Goal: Task Accomplishment & Management: Use online tool/utility

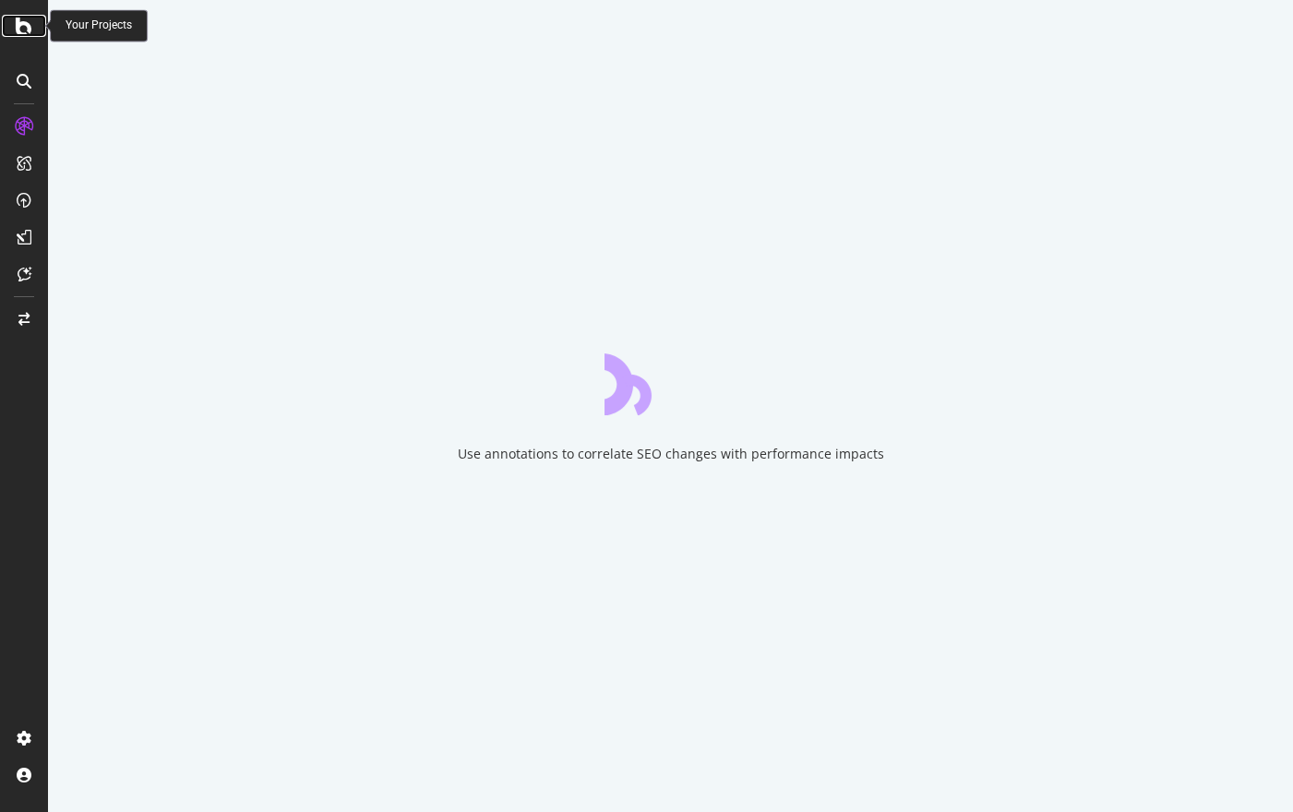
click at [27, 29] on icon at bounding box center [24, 26] width 17 height 22
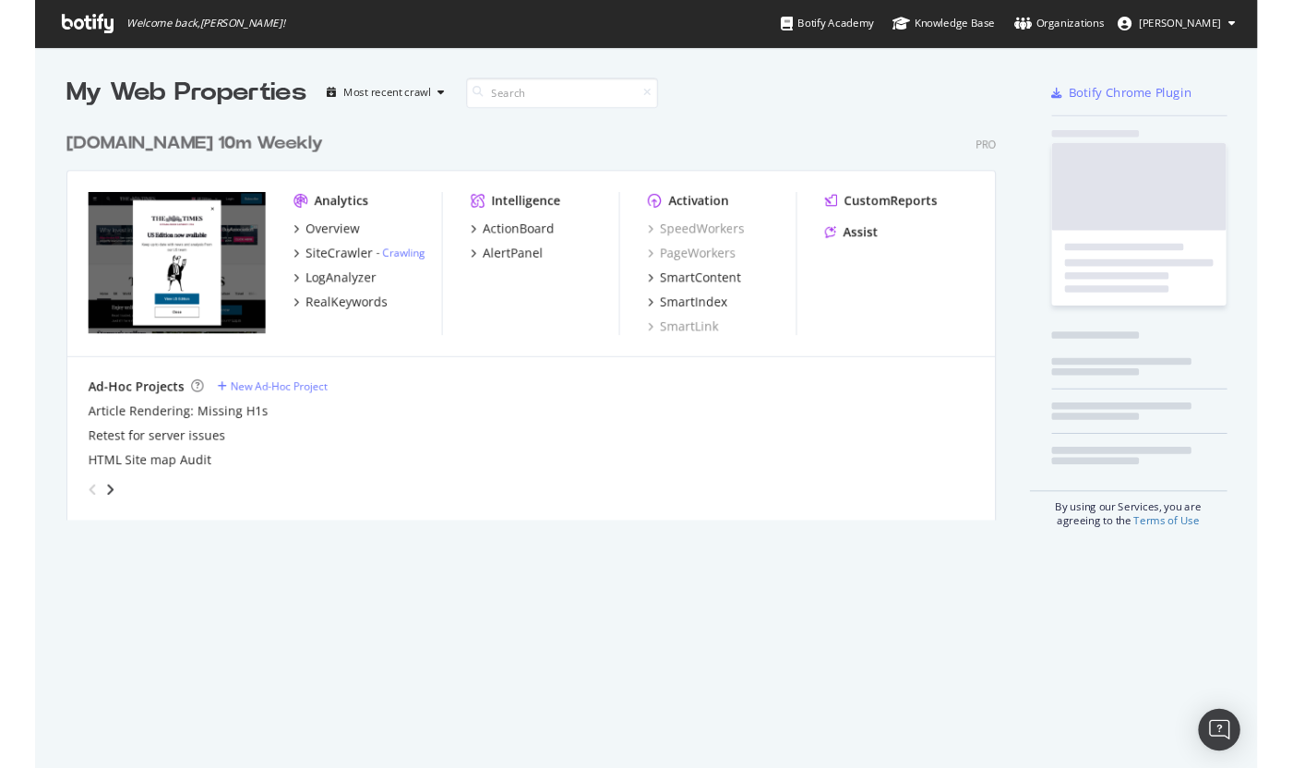
scroll to position [812, 1292]
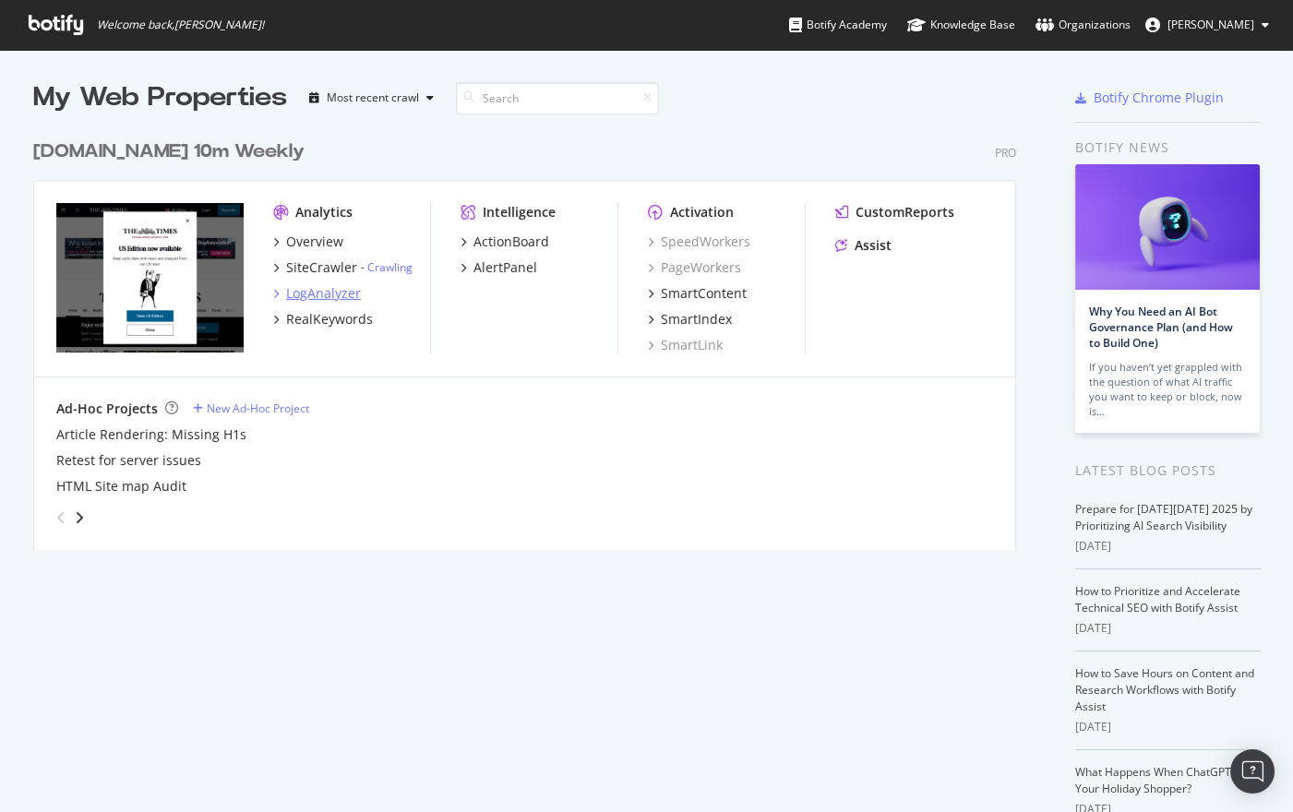
click at [316, 294] on div "LogAnalyzer" at bounding box center [323, 293] width 75 height 18
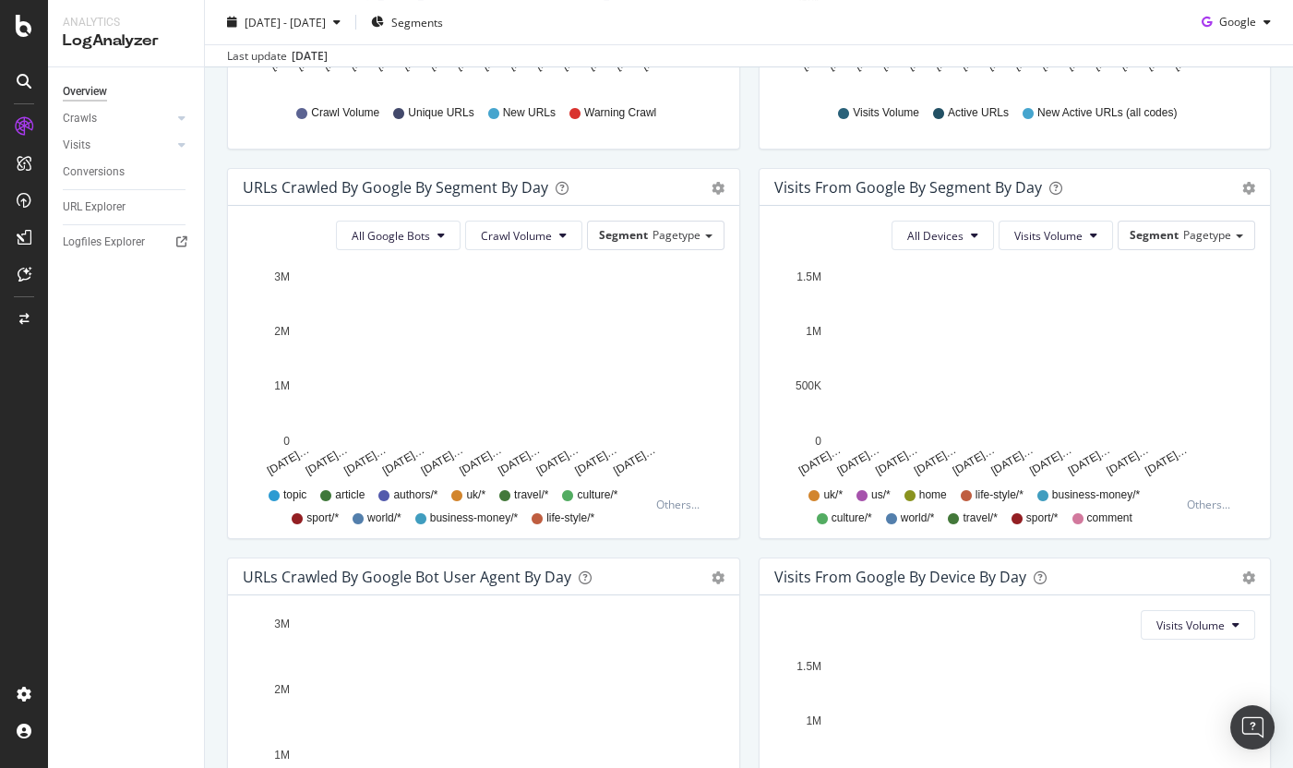
scroll to position [528, 0]
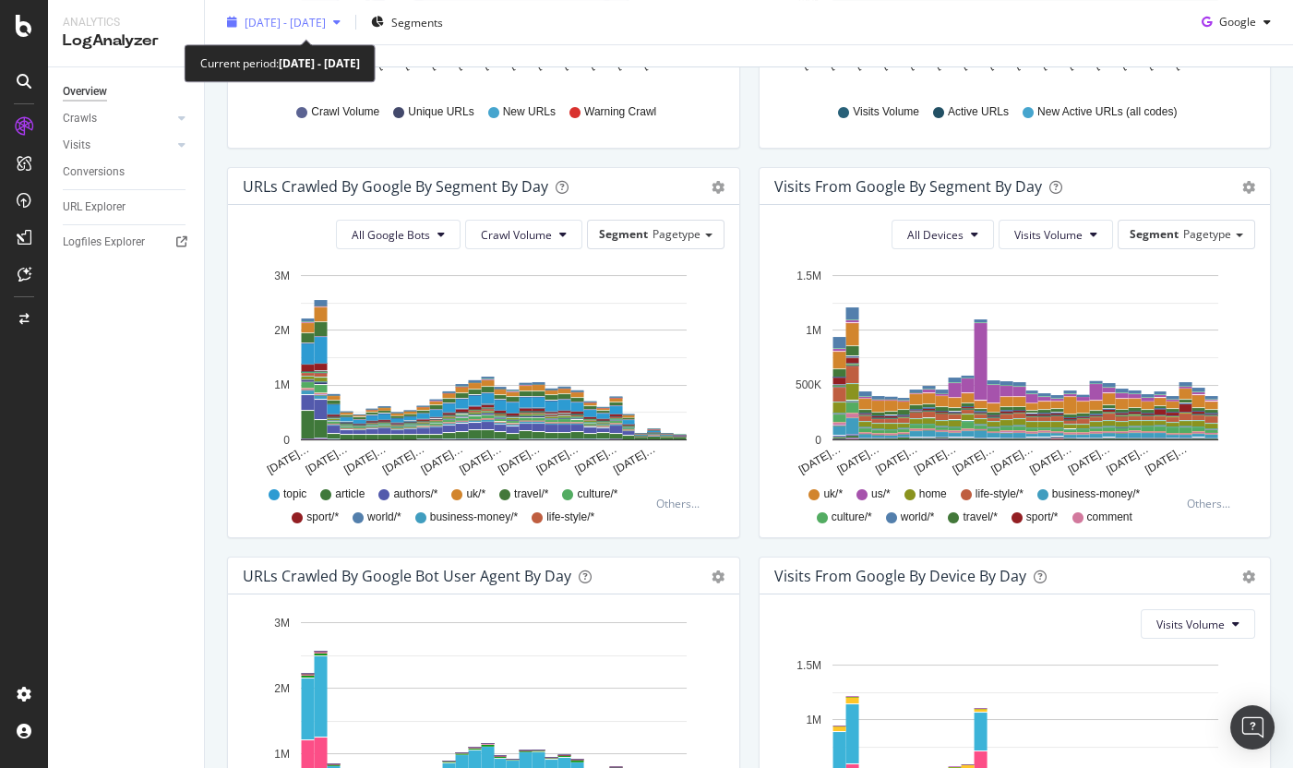
click at [326, 22] on span "[DATE] - [DATE]" at bounding box center [285, 22] width 81 height 16
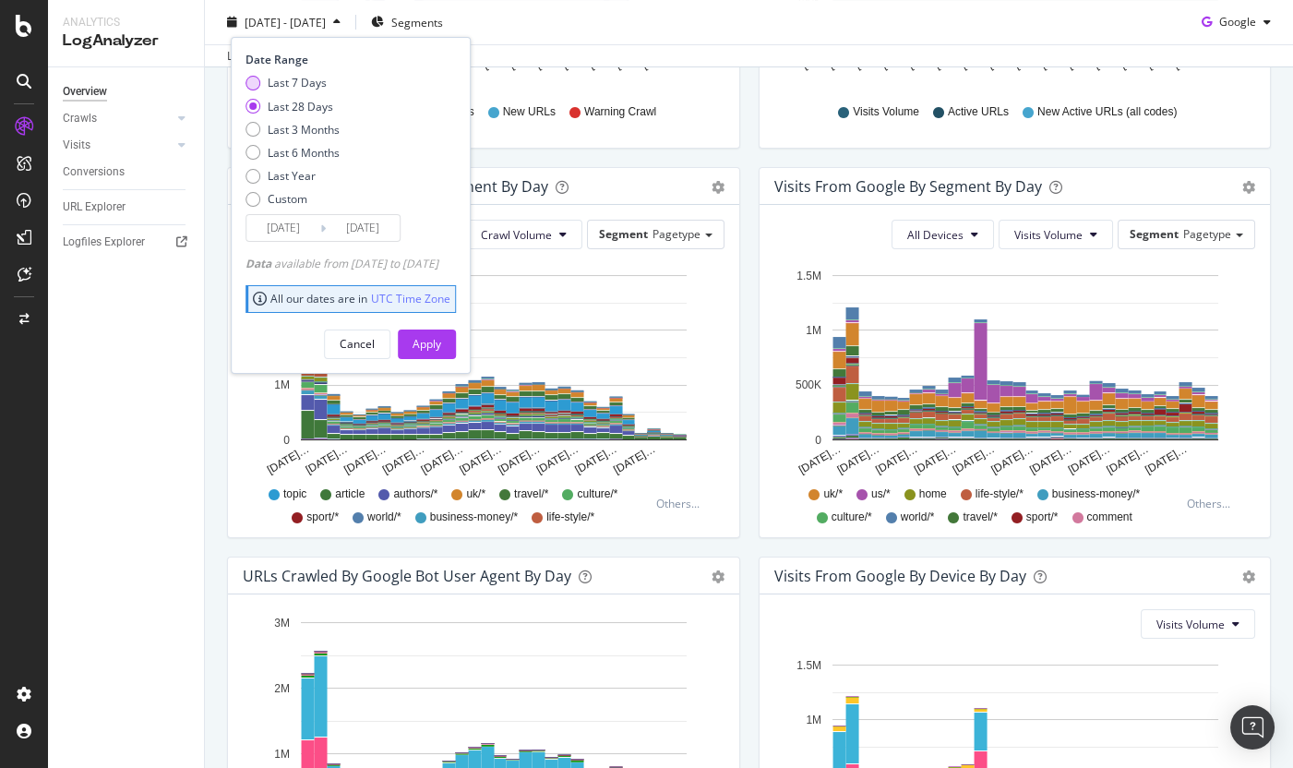
click at [308, 79] on div "Last 7 Days" at bounding box center [297, 83] width 59 height 16
type input "[DATE]"
click at [441, 349] on div "Apply" at bounding box center [427, 344] width 29 height 16
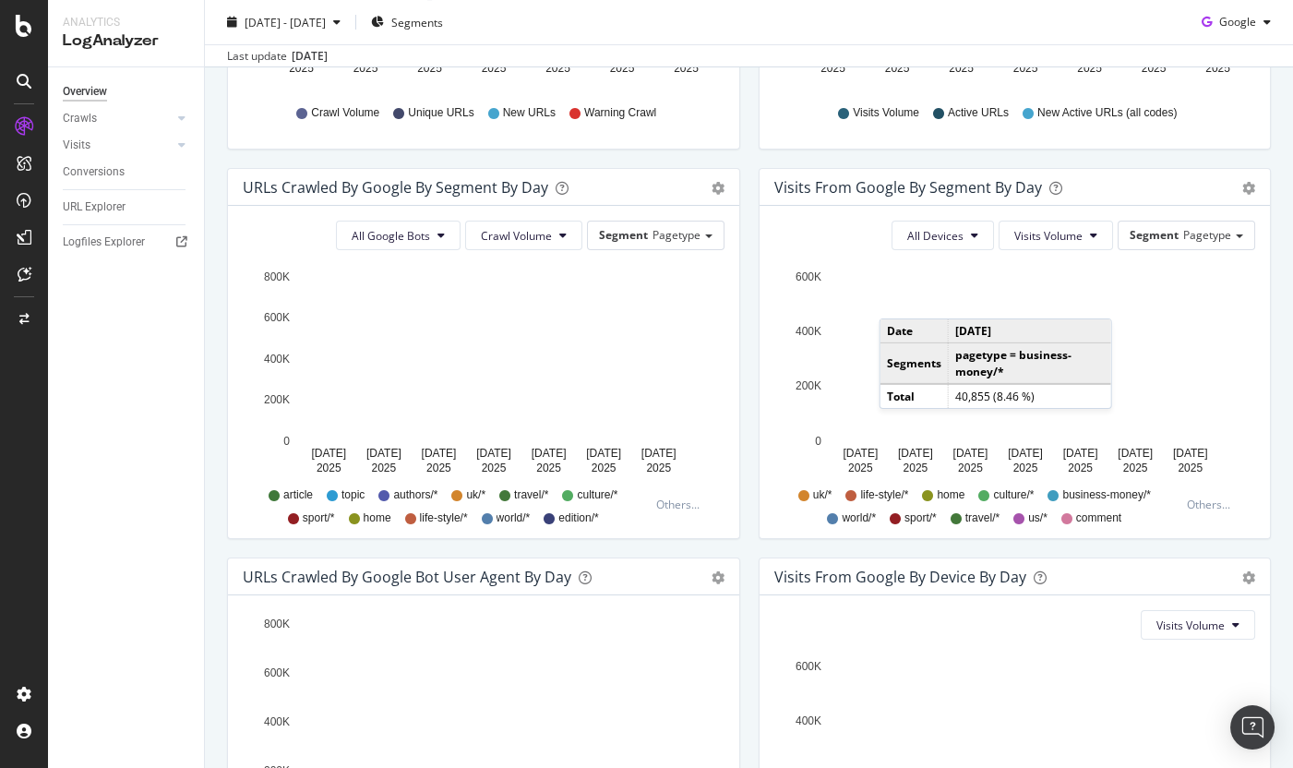
scroll to position [451, 0]
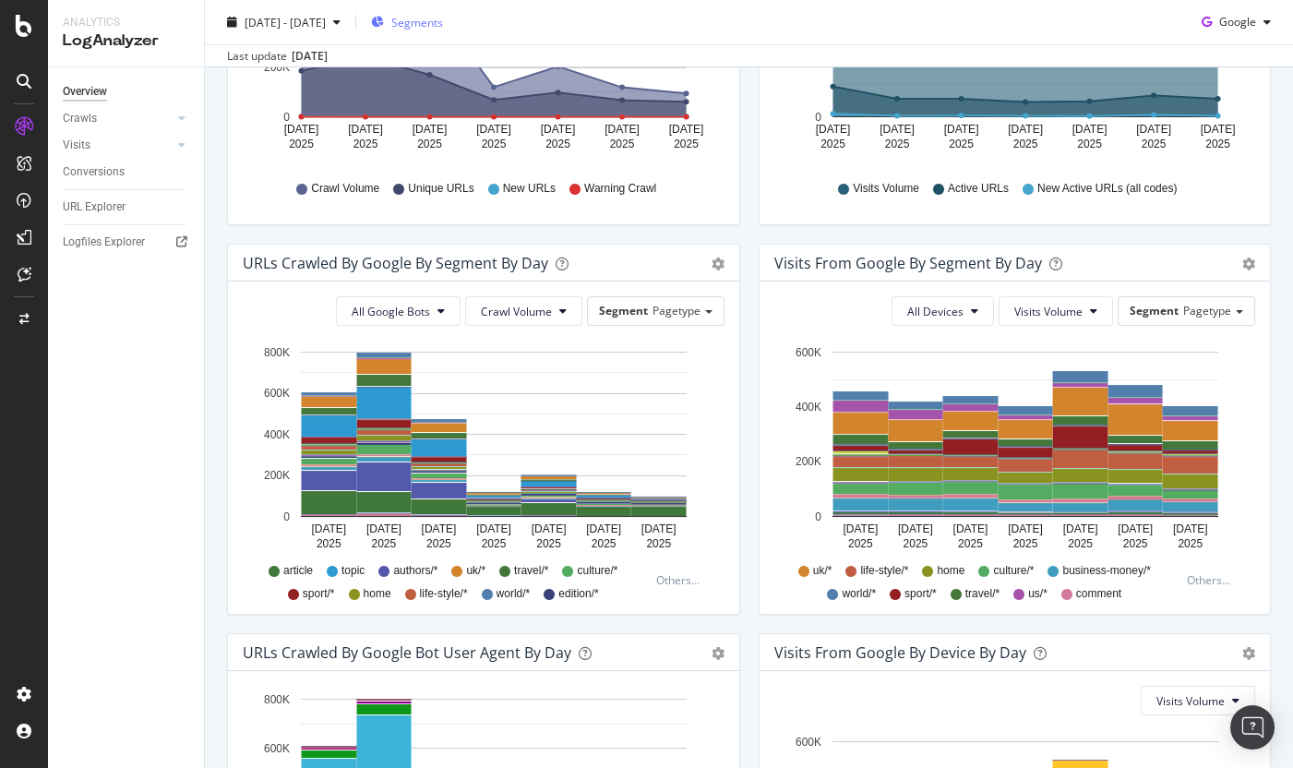
click at [443, 18] on span "Segments" at bounding box center [417, 22] width 52 height 16
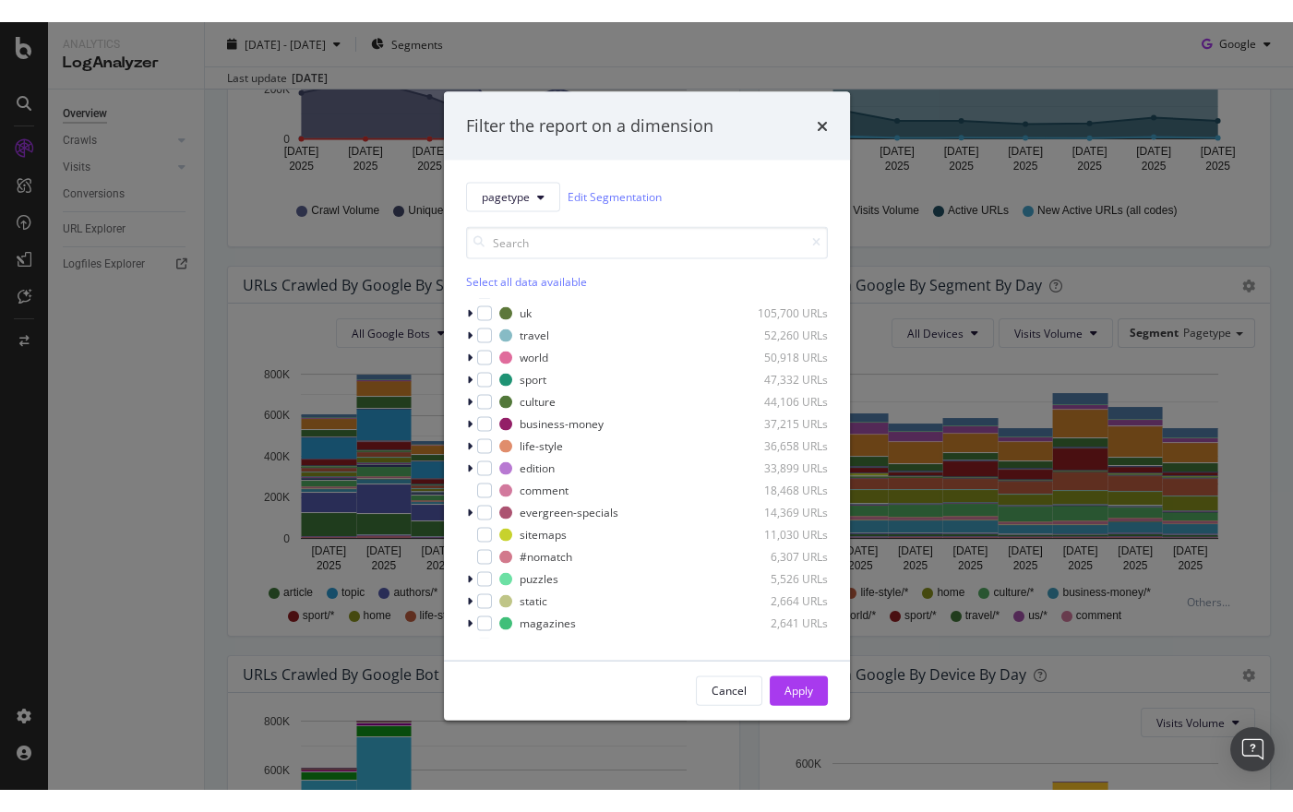
scroll to position [0, 0]
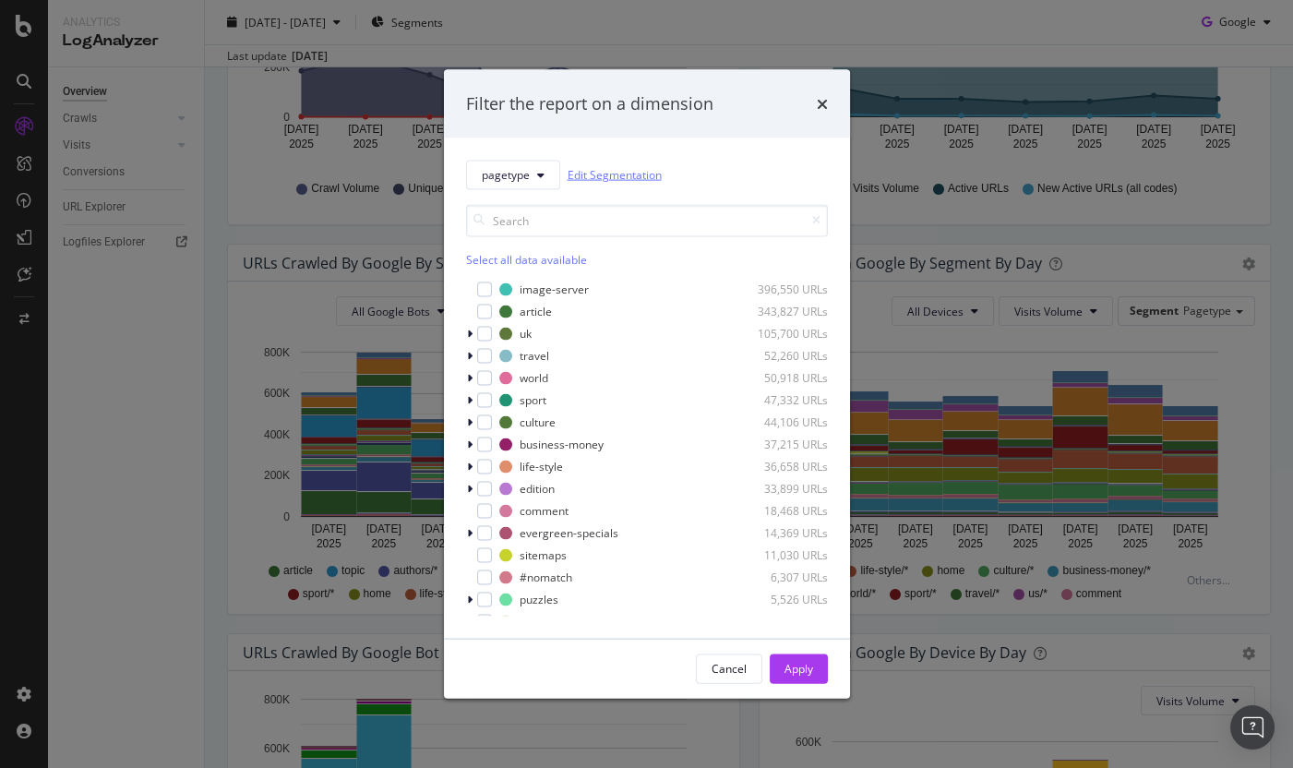
click at [597, 173] on link "Edit Segmentation" at bounding box center [615, 174] width 94 height 19
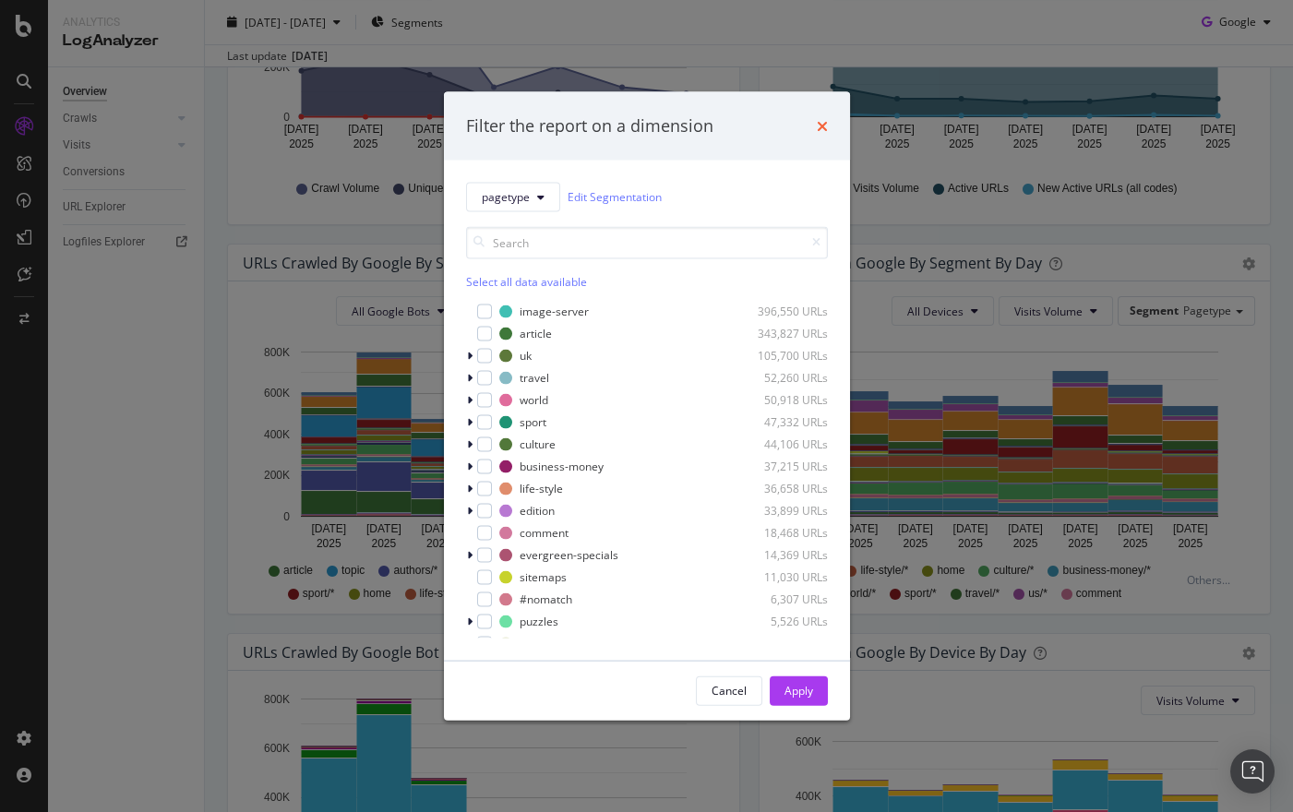
click at [823, 122] on icon "times" at bounding box center [822, 125] width 11 height 15
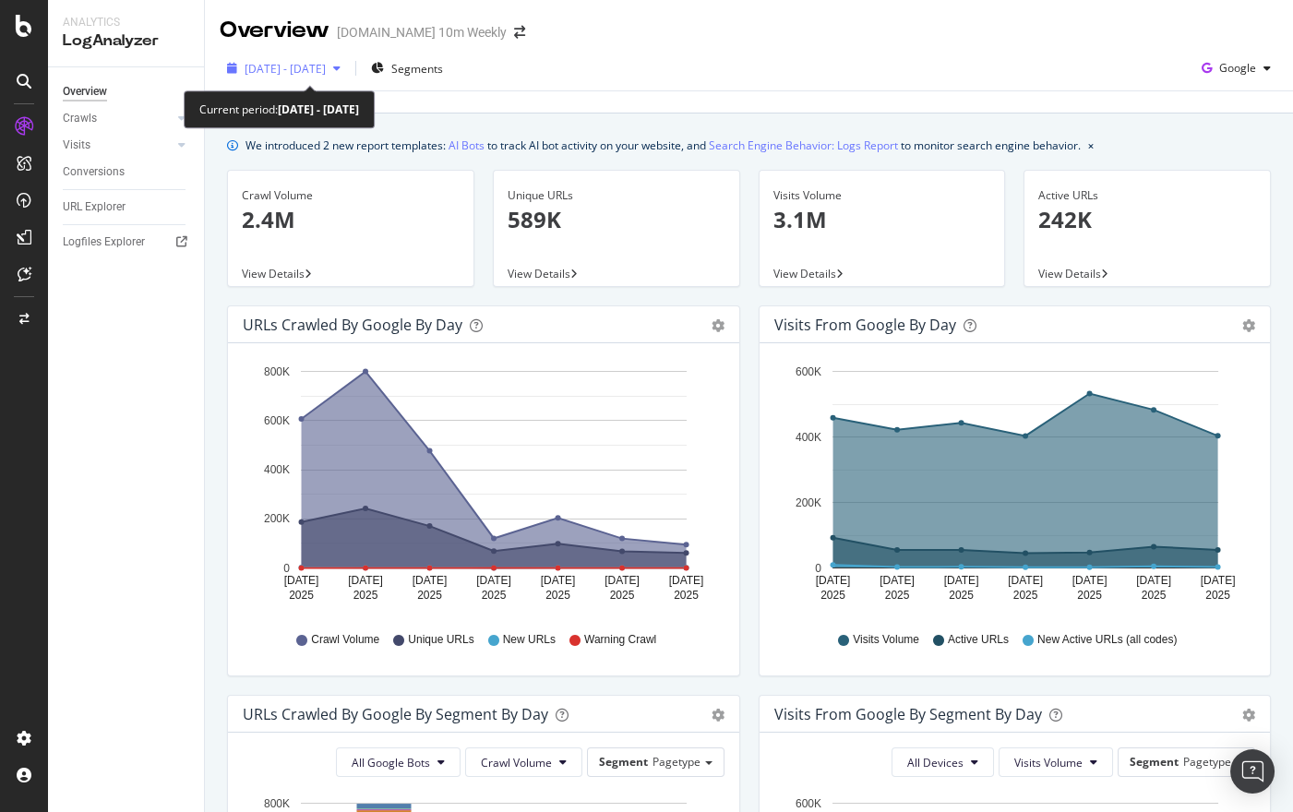
click at [326, 71] on span "[DATE] - [DATE]" at bounding box center [285, 69] width 81 height 16
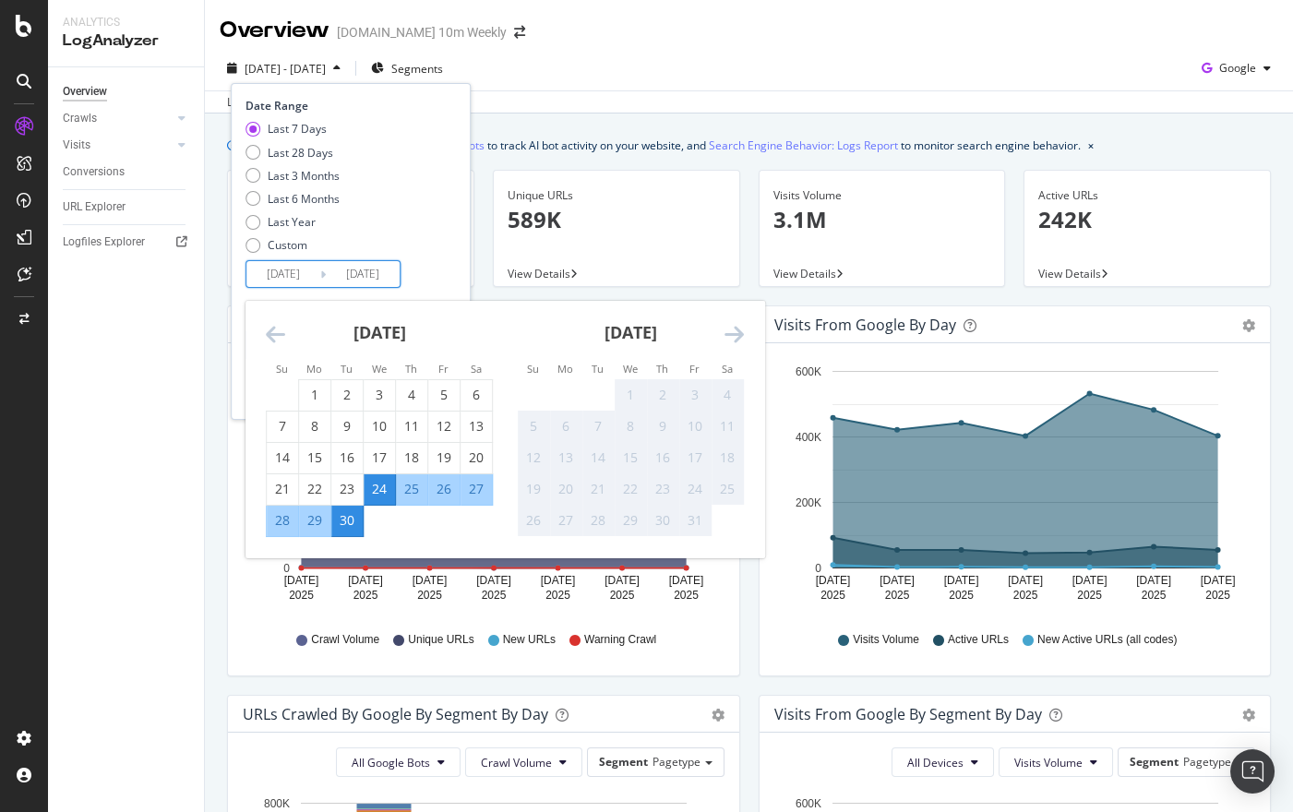
click at [287, 271] on input "[DATE]" at bounding box center [283, 274] width 74 height 26
click at [482, 498] on div "27" at bounding box center [476, 489] width 31 height 18
type input "[DATE]"
click at [638, 57] on div "[DATE] - [DATE] Segments Date Range Last 7 Days Last 28 Days Last 3 Months Last…" at bounding box center [749, 72] width 1088 height 37
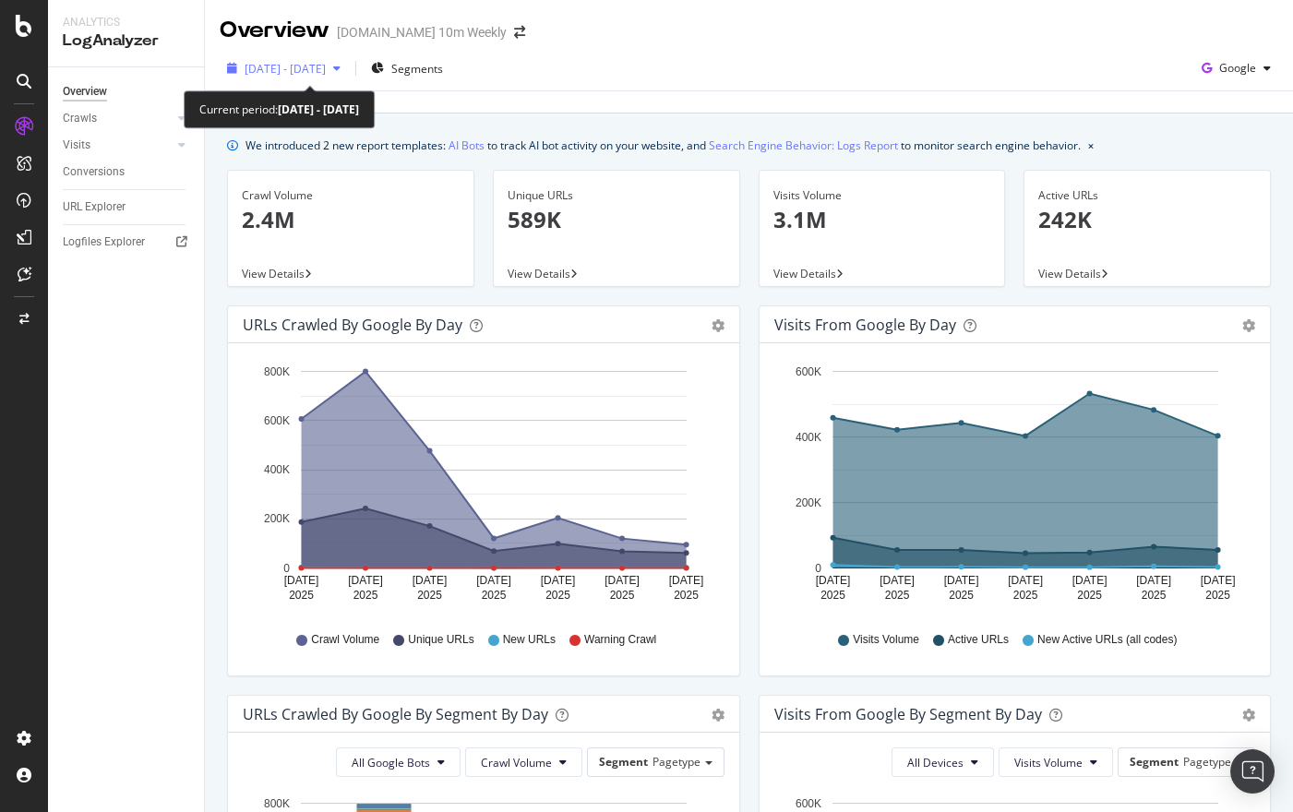
click at [326, 68] on span "[DATE] - [DATE]" at bounding box center [285, 69] width 81 height 16
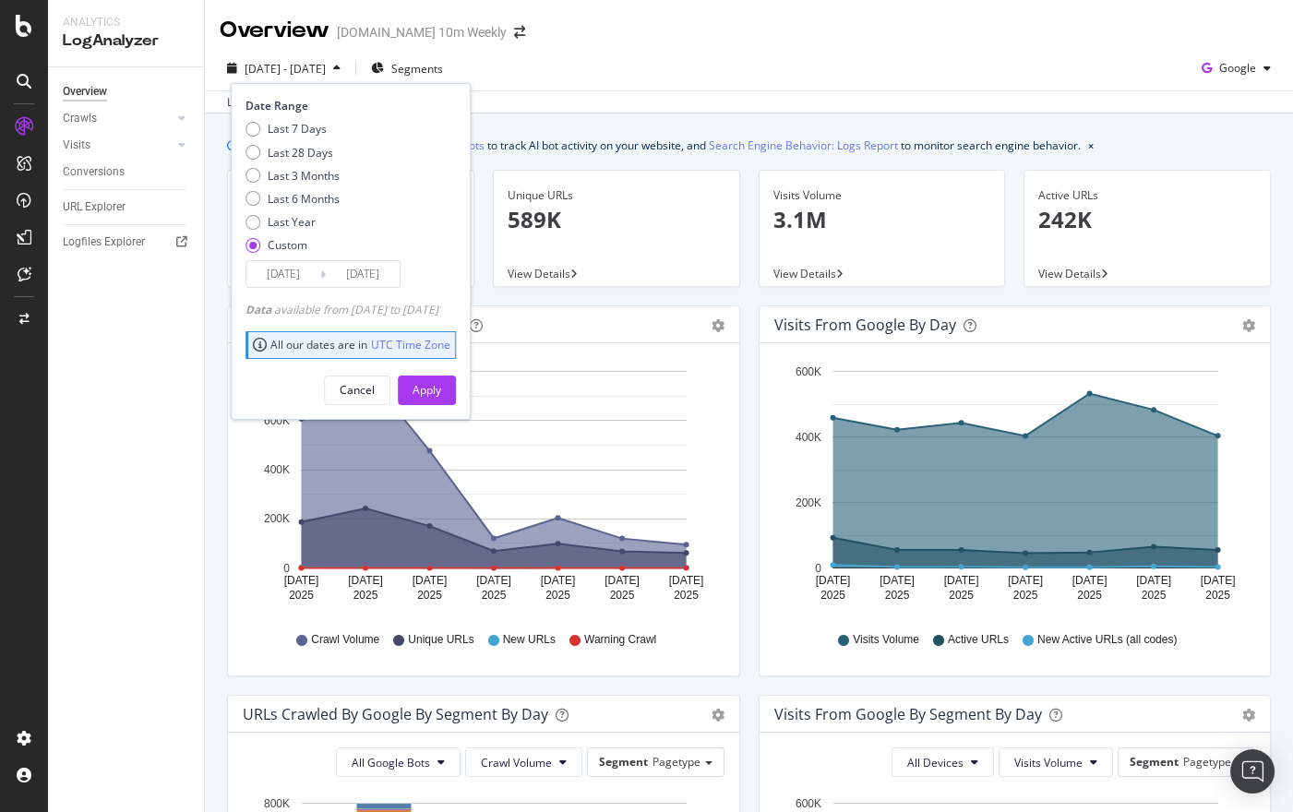
click at [302, 274] on input "[DATE]" at bounding box center [283, 274] width 74 height 26
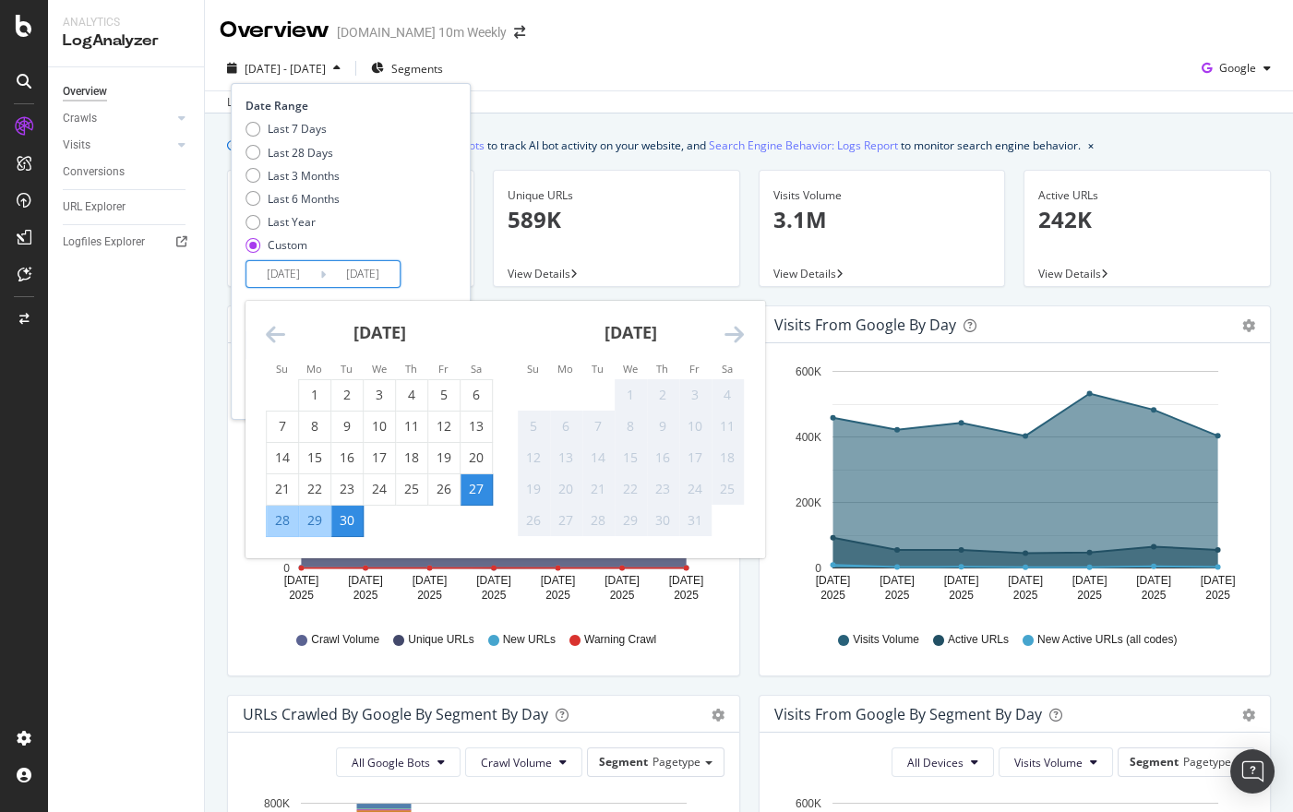
click at [442, 253] on div "Last 7 Days Last 28 Days Last 3 Months Last 6 Months Last Year Custom" at bounding box center [349, 190] width 206 height 139
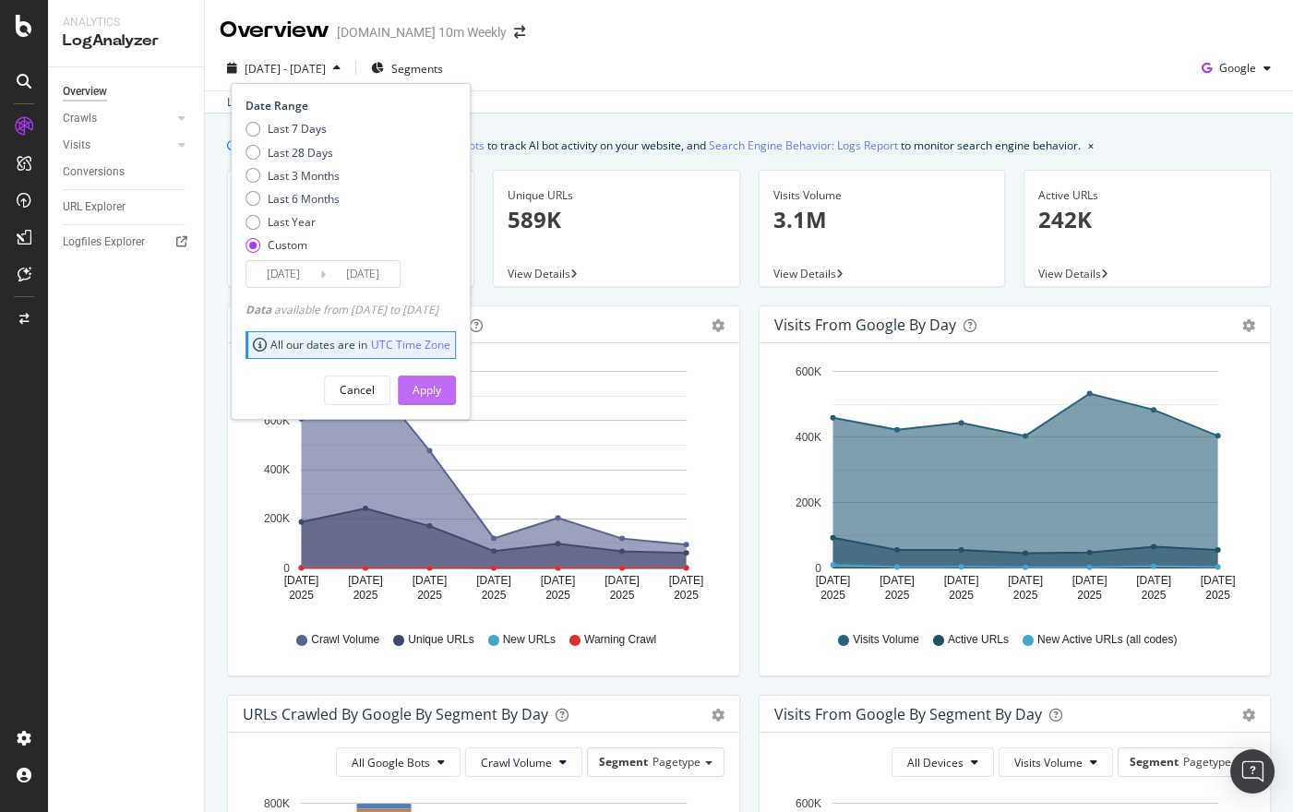
click at [441, 394] on div "Apply" at bounding box center [427, 390] width 29 height 16
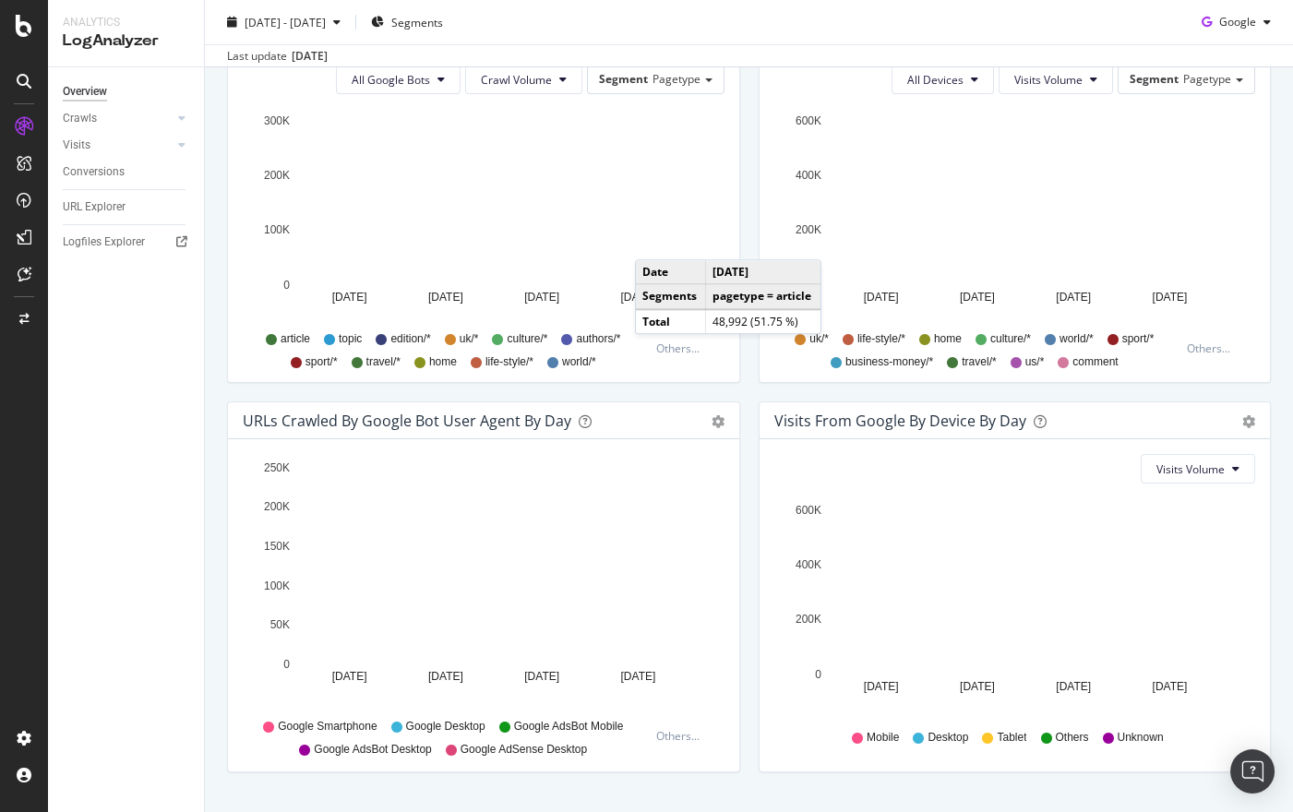
scroll to position [658, 0]
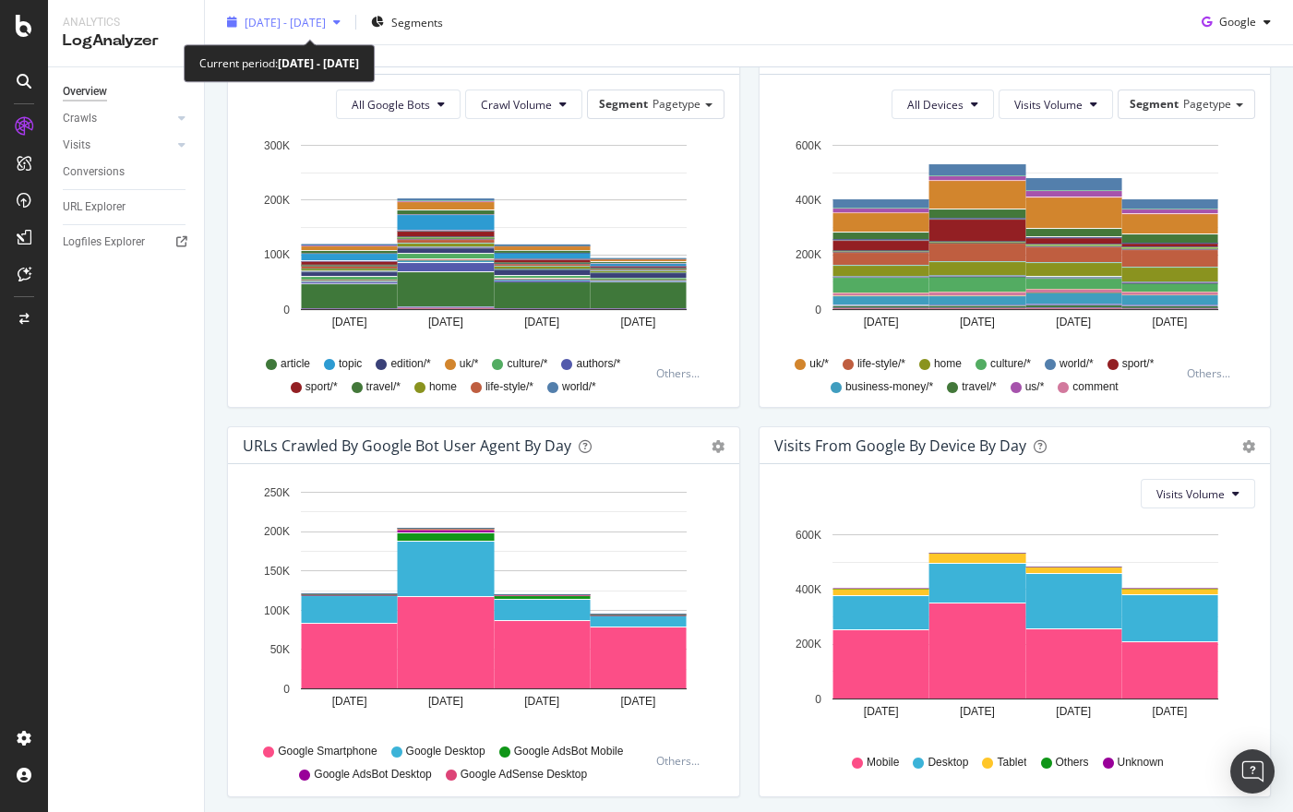
click at [326, 19] on span "[DATE] - [DATE]" at bounding box center [285, 22] width 81 height 16
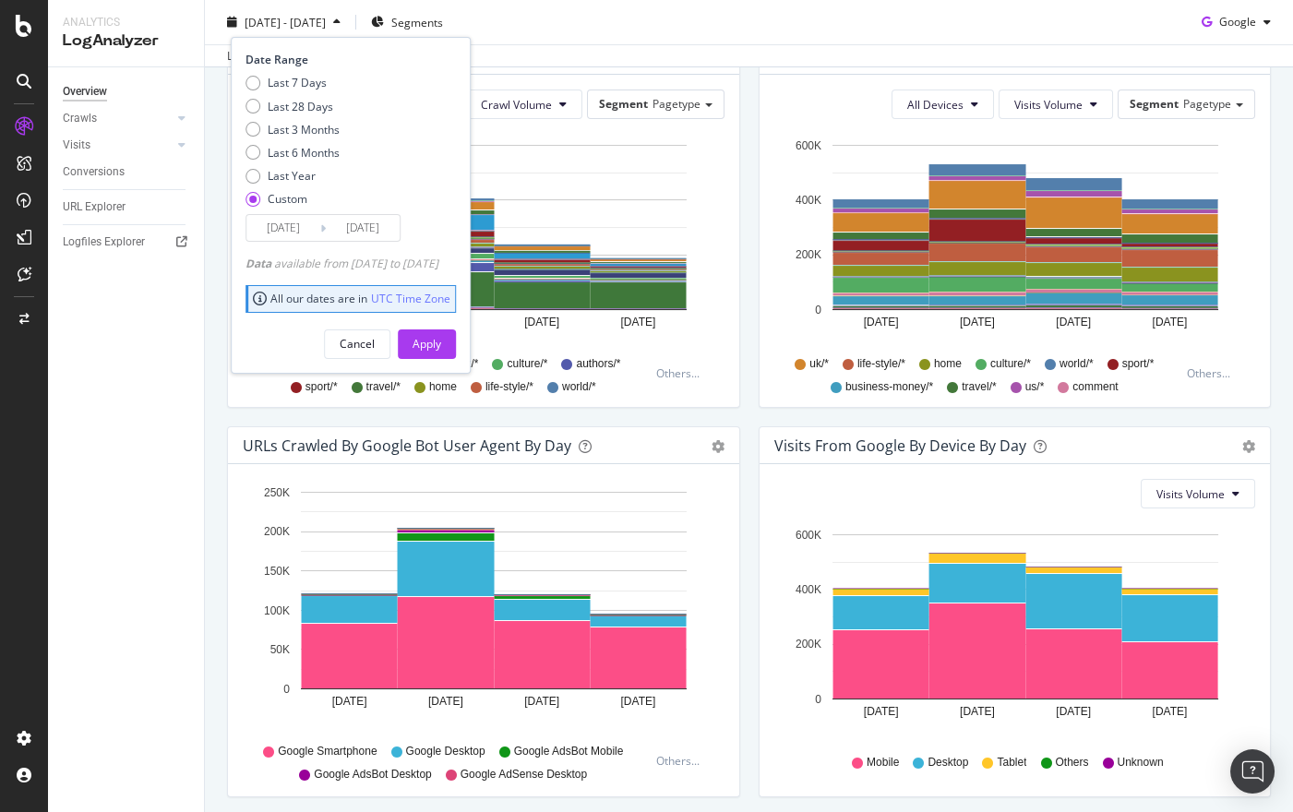
click at [293, 223] on input "[DATE]" at bounding box center [283, 228] width 74 height 26
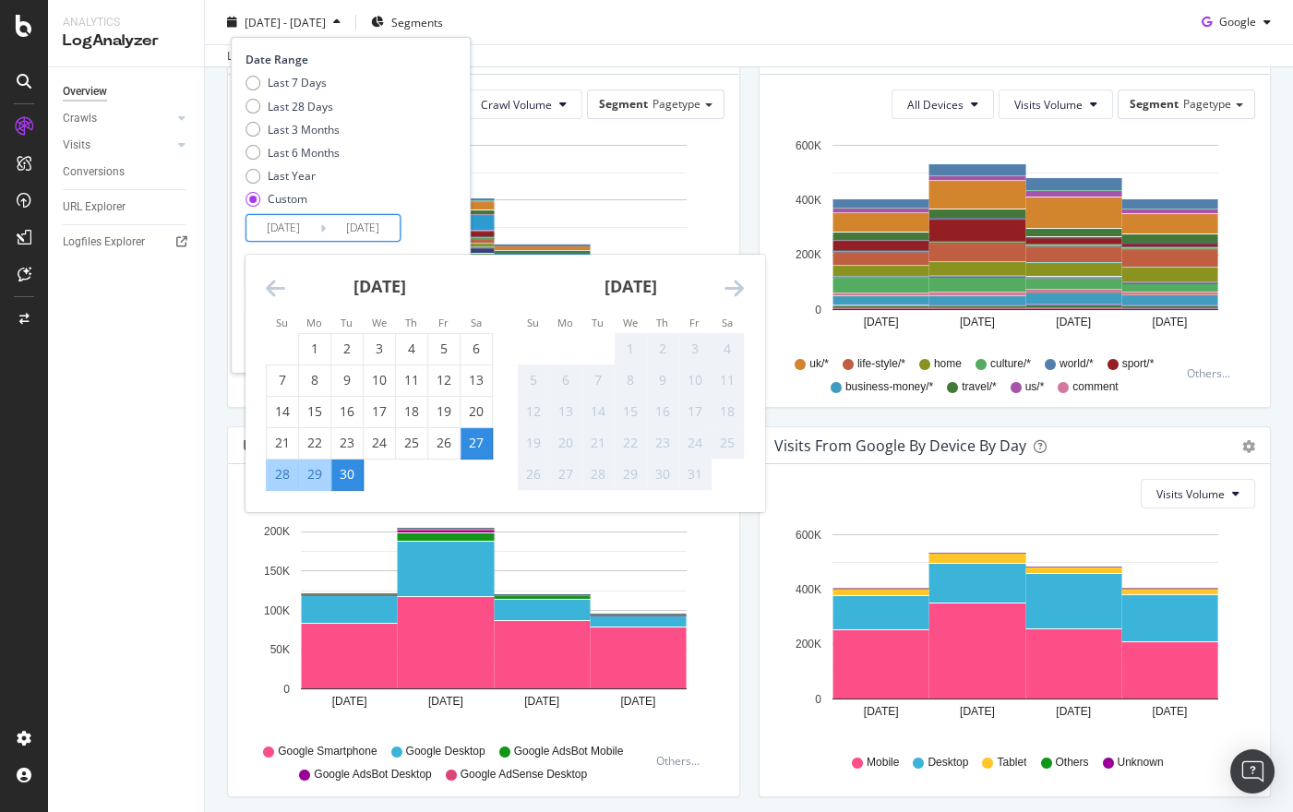
click at [317, 474] on div "29" at bounding box center [314, 474] width 31 height 18
type input "[DATE]"
click at [450, 171] on div "Last 7 Days Last 28 Days Last 3 Months Last 6 Months Last Year Custom" at bounding box center [349, 144] width 206 height 139
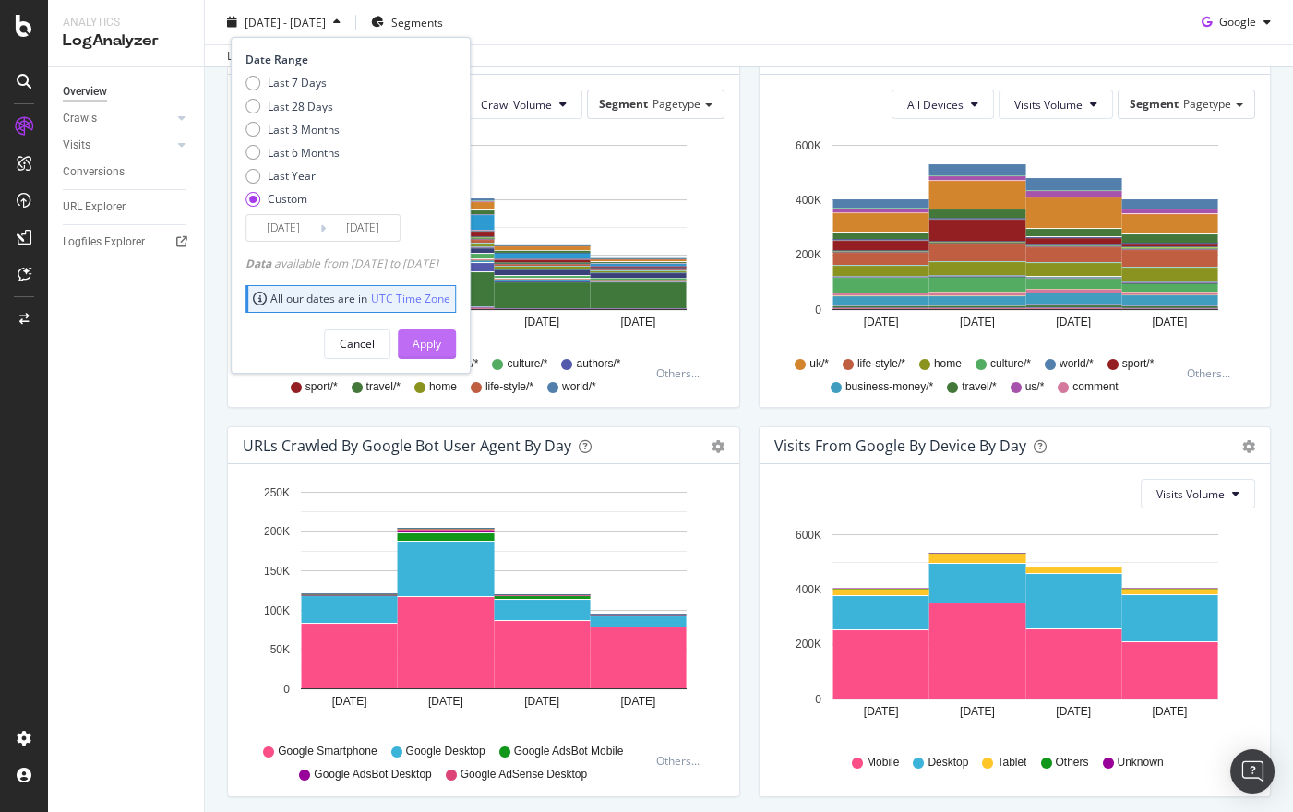
click at [441, 343] on div "Apply" at bounding box center [427, 344] width 29 height 16
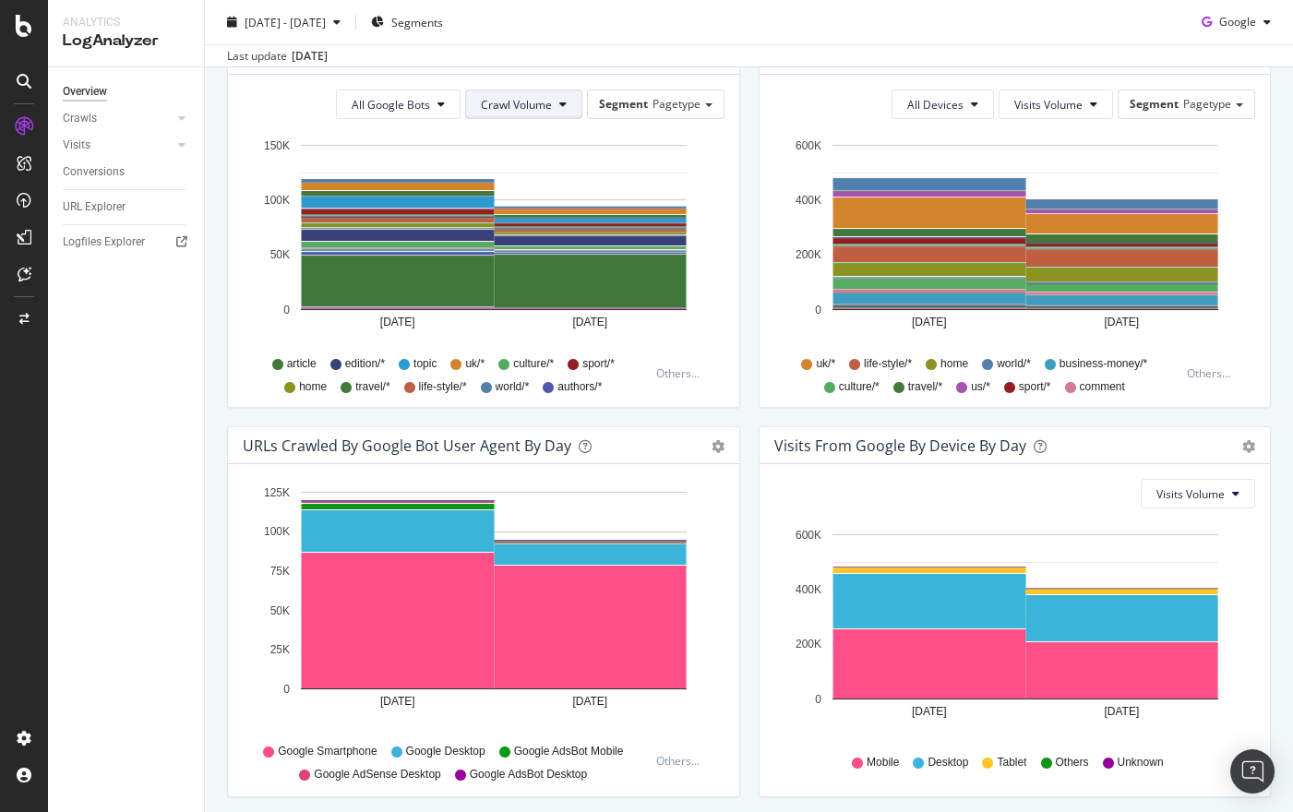
click at [535, 107] on span "Crawl Volume" at bounding box center [516, 105] width 71 height 16
click at [414, 101] on span "All Google Bots" at bounding box center [391, 105] width 78 height 16
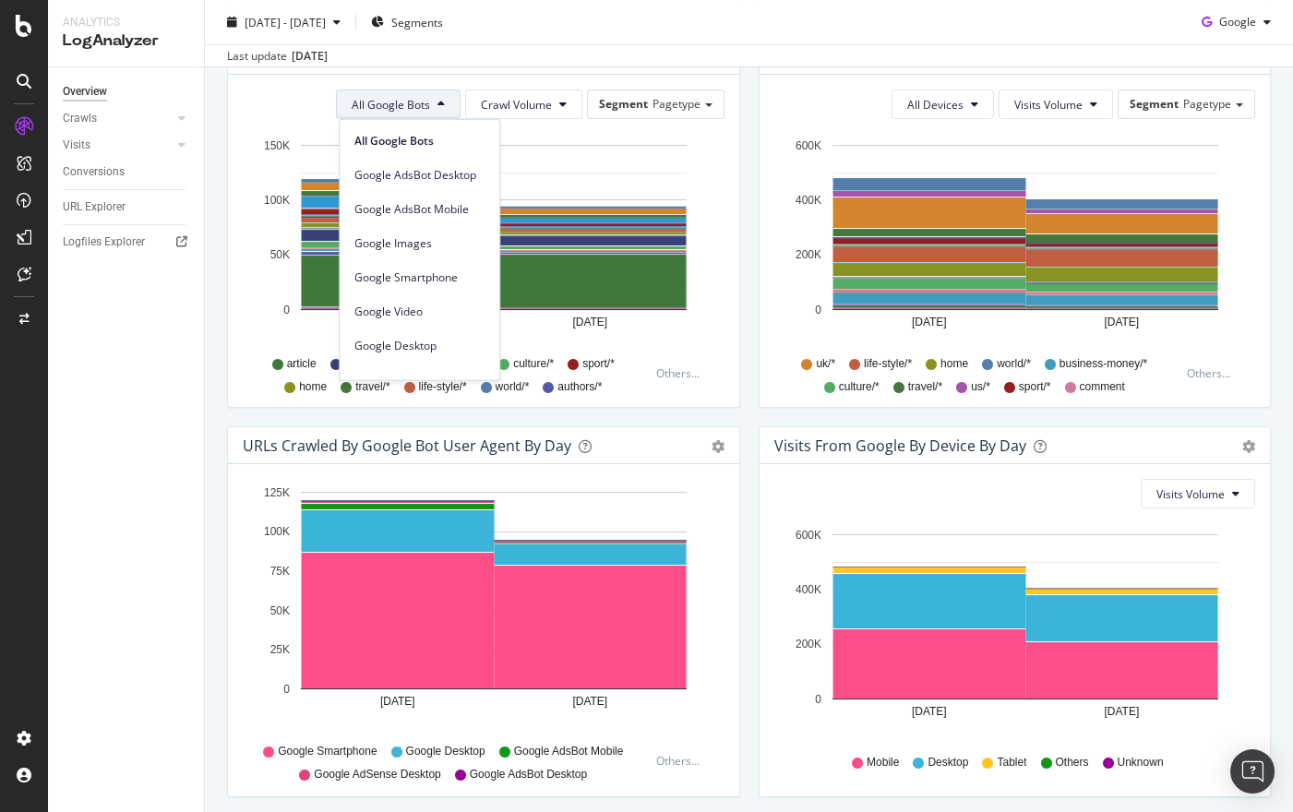
click at [414, 101] on span "All Google Bots" at bounding box center [391, 105] width 78 height 16
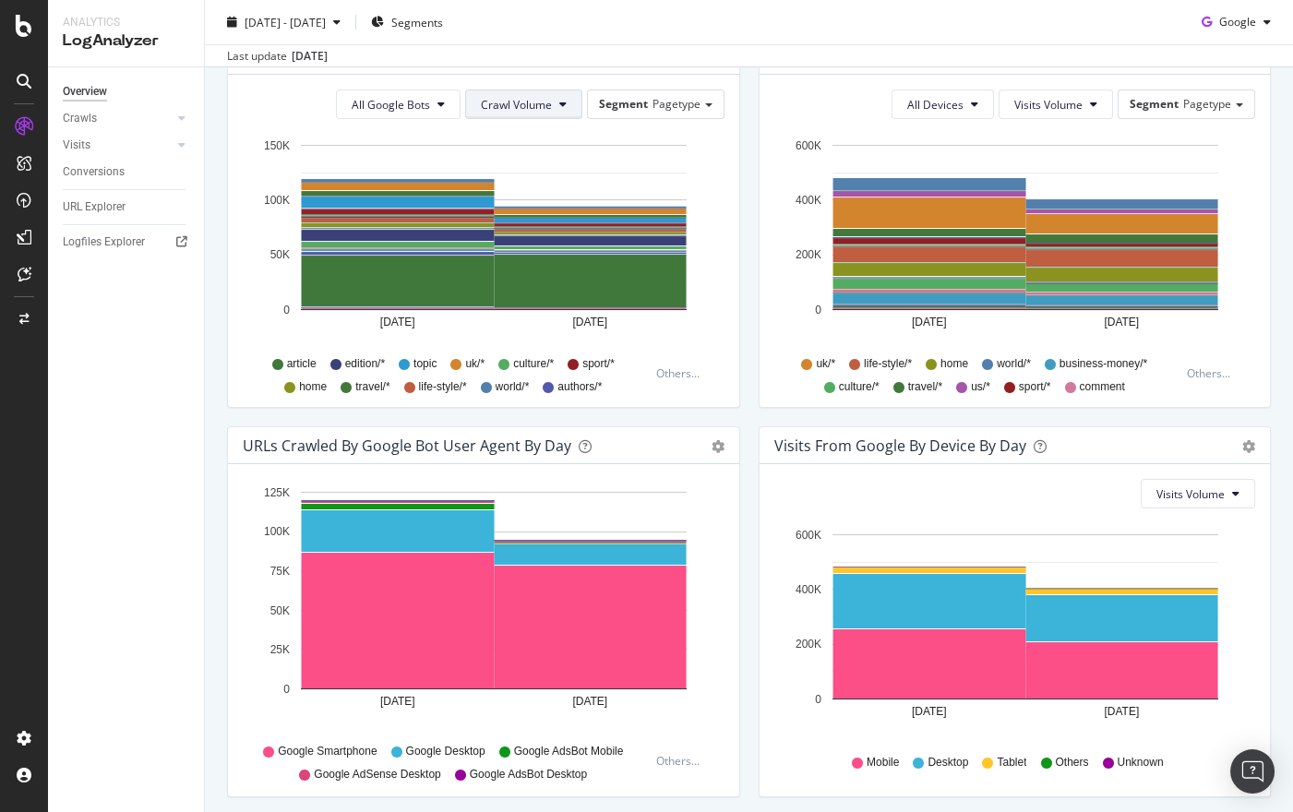
click at [544, 104] on span "Crawl Volume" at bounding box center [516, 105] width 71 height 16
click at [414, 65] on div "Last update [DATE]" at bounding box center [749, 55] width 1088 height 22
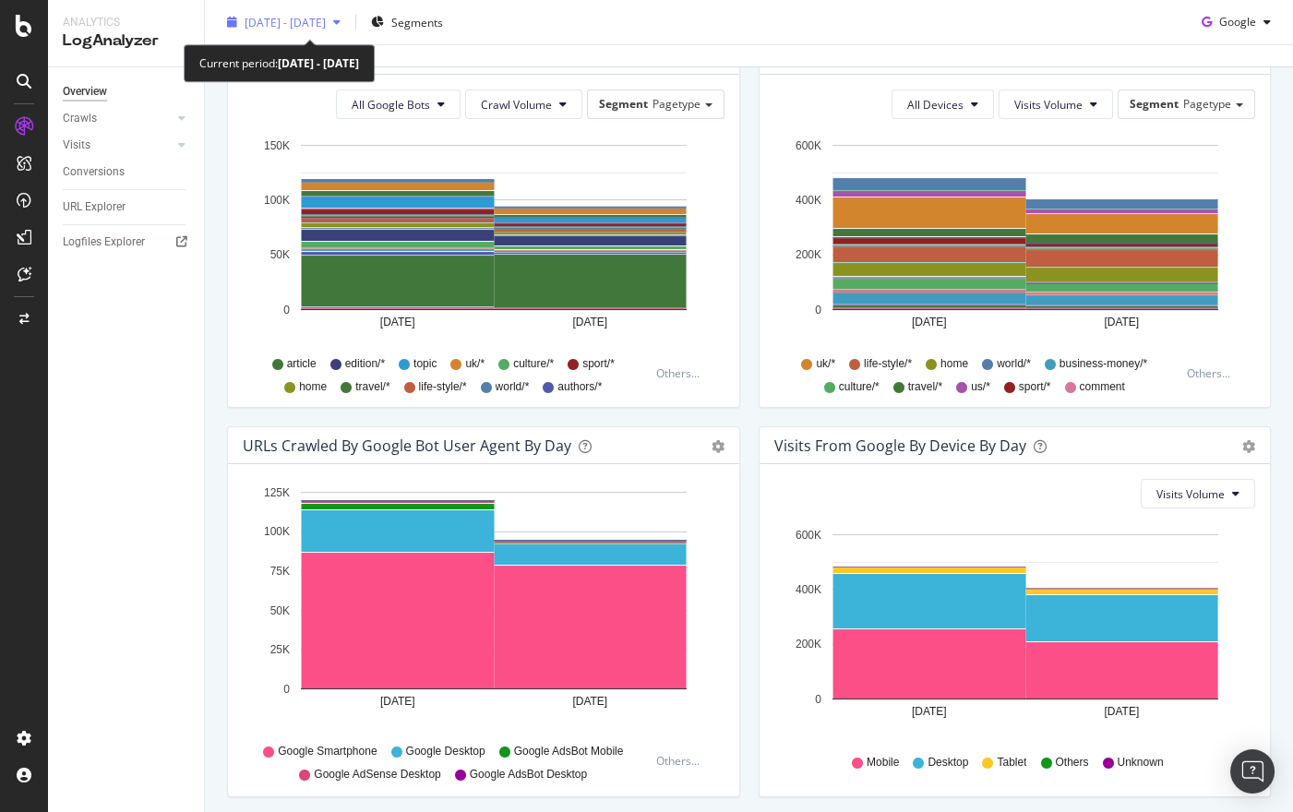
click at [287, 20] on span "[DATE] - [DATE]" at bounding box center [285, 22] width 81 height 16
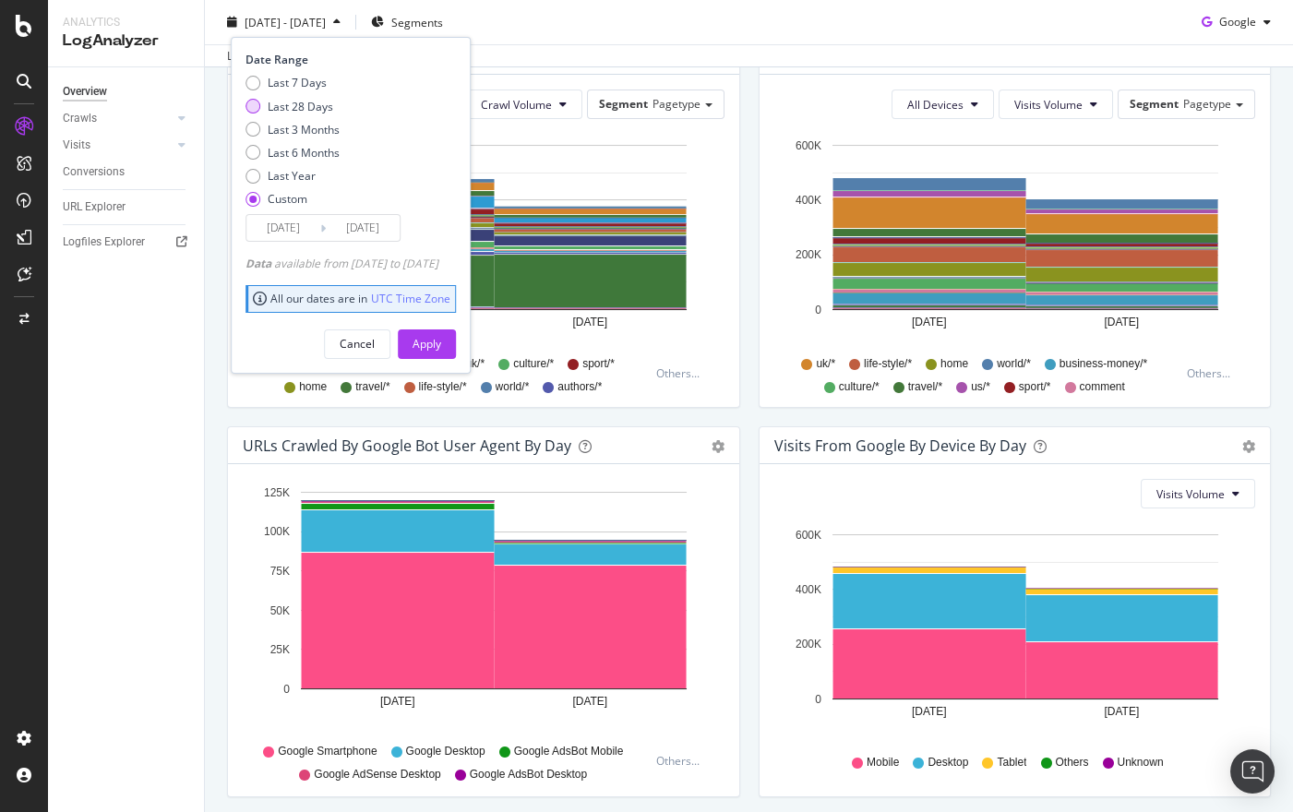
click at [263, 108] on div "Last 28 Days" at bounding box center [293, 106] width 94 height 16
type input "[DATE]"
click at [441, 340] on div "Apply" at bounding box center [427, 344] width 29 height 16
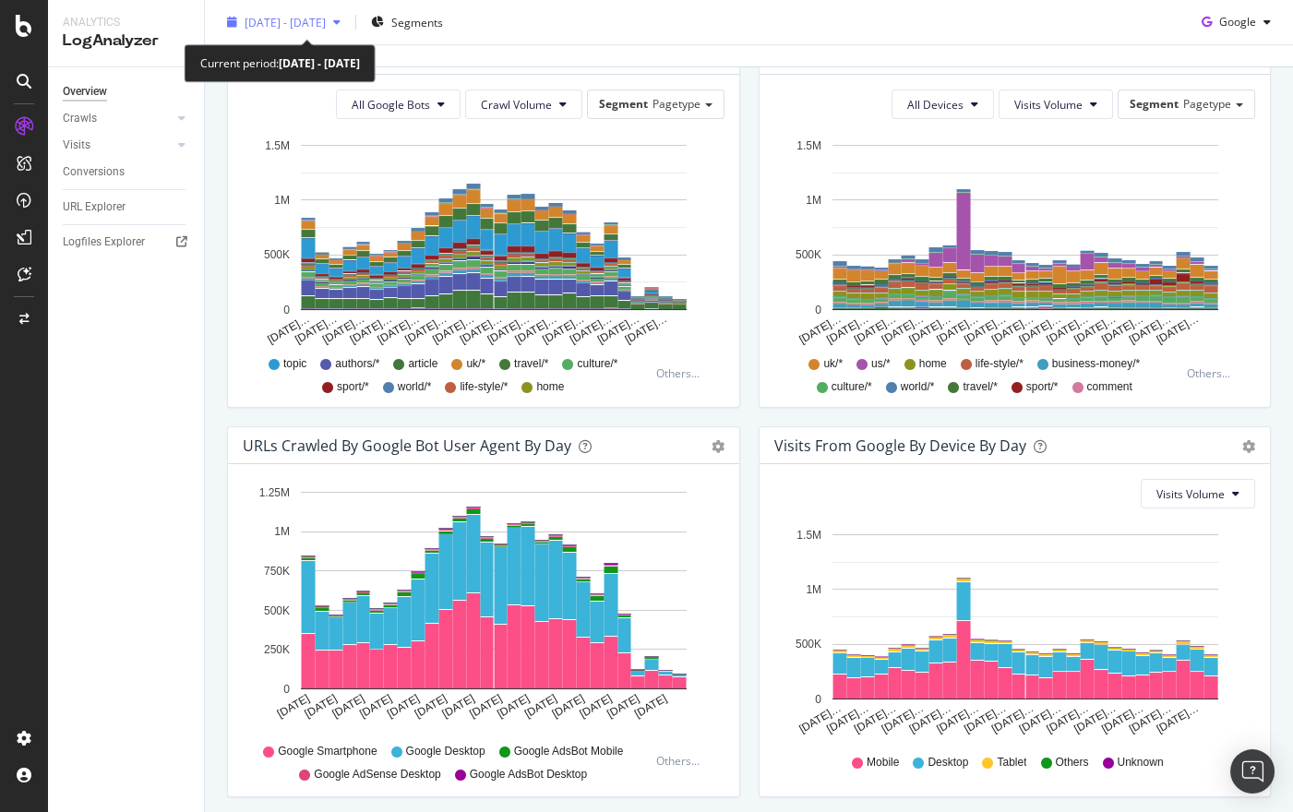
click at [326, 27] on span "[DATE] - [DATE]" at bounding box center [285, 22] width 81 height 16
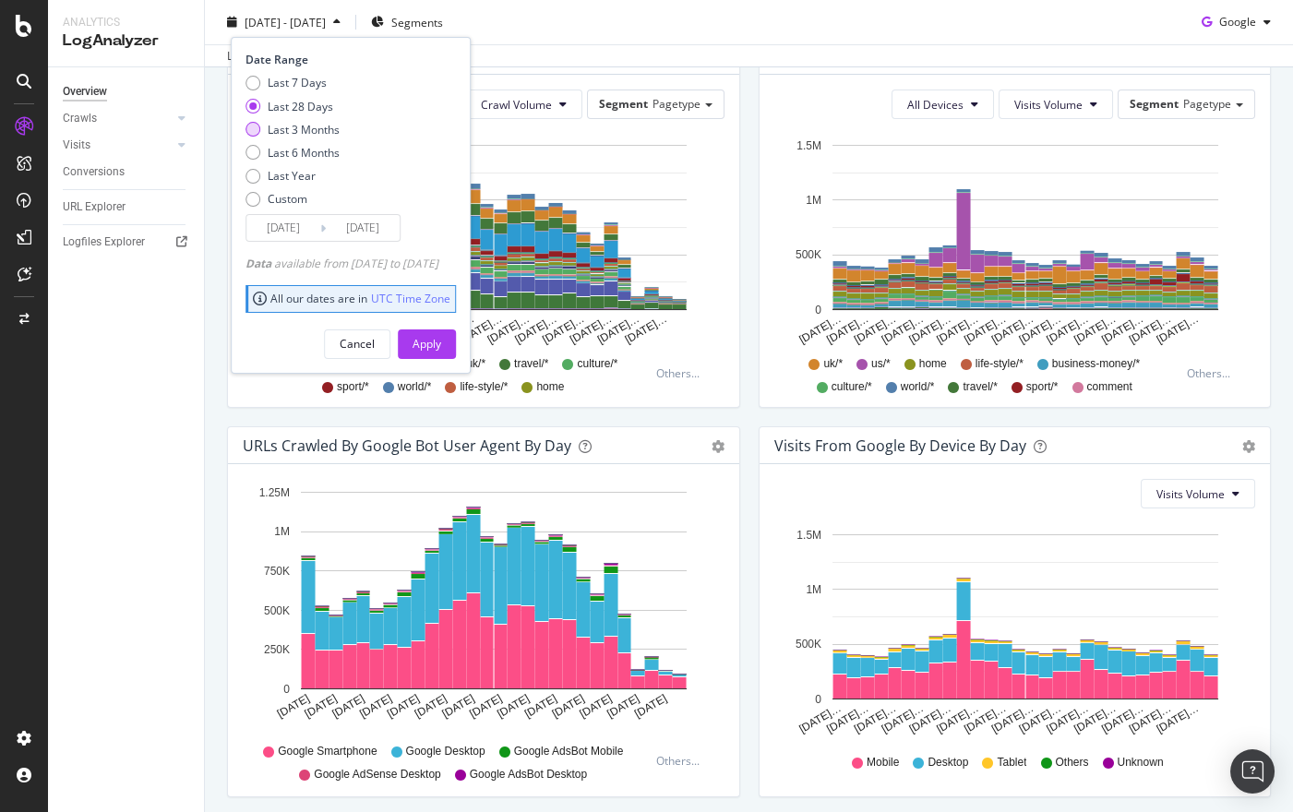
click at [301, 132] on div "Last 3 Months" at bounding box center [304, 129] width 72 height 16
type input "[DATE]"
click at [441, 346] on div "Apply" at bounding box center [427, 344] width 29 height 16
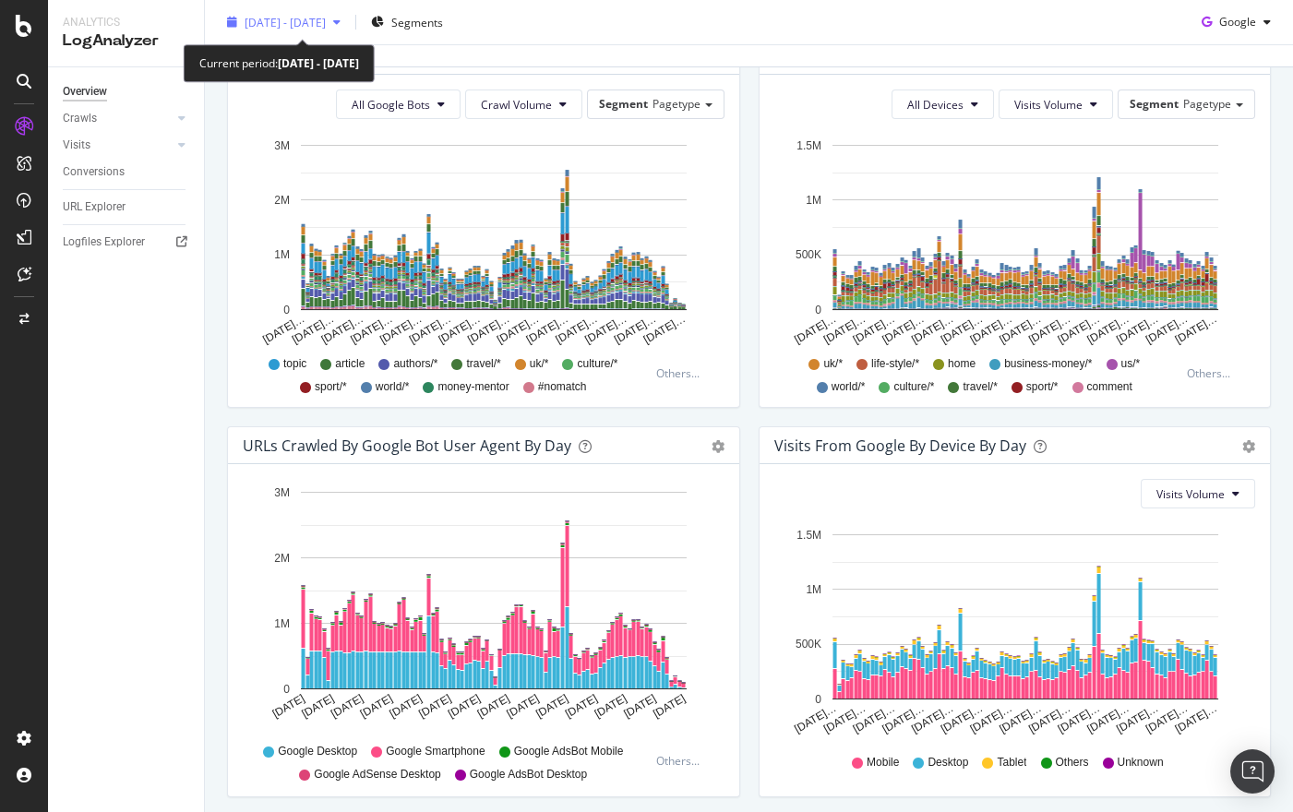
click at [326, 25] on span "[DATE] - [DATE]" at bounding box center [285, 22] width 81 height 16
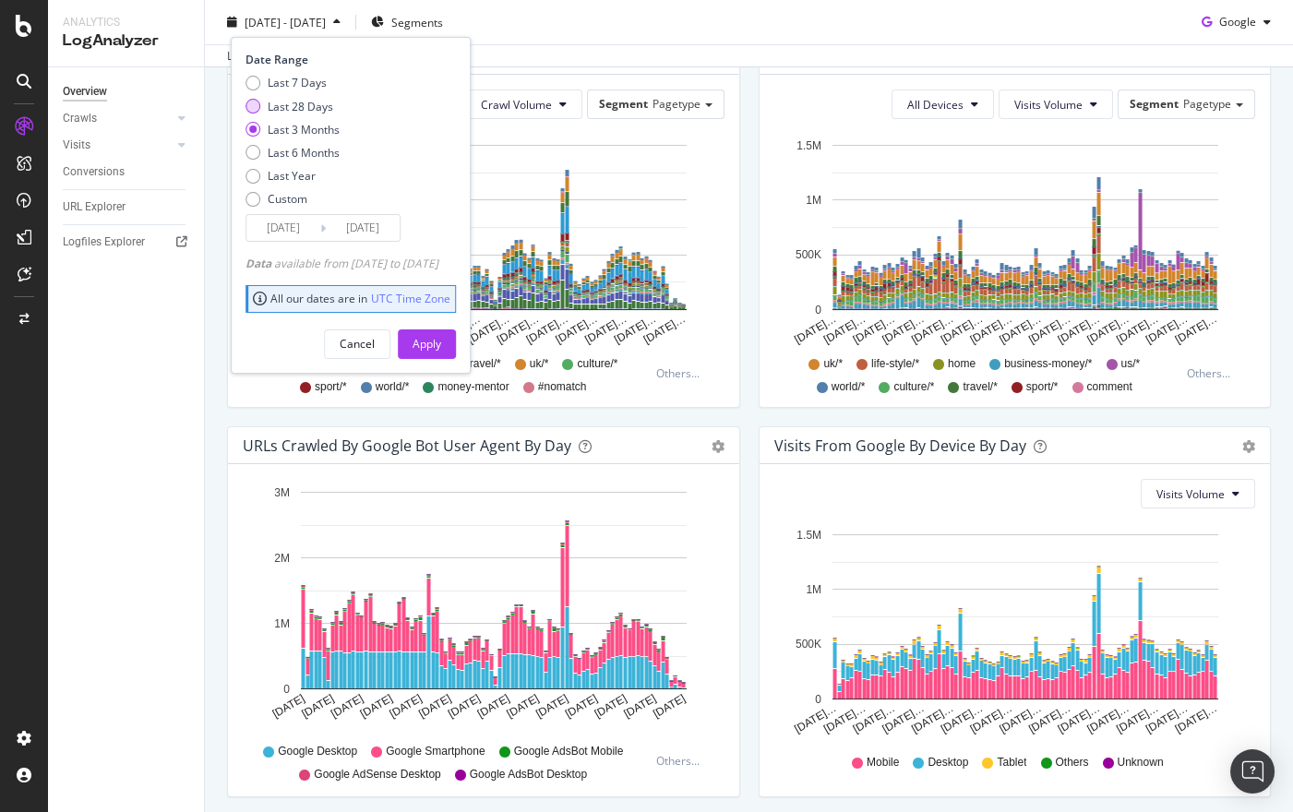
click at [295, 107] on div "Last 28 Days" at bounding box center [301, 106] width 66 height 16
type input "[DATE]"
click at [441, 352] on div "Apply" at bounding box center [427, 344] width 29 height 28
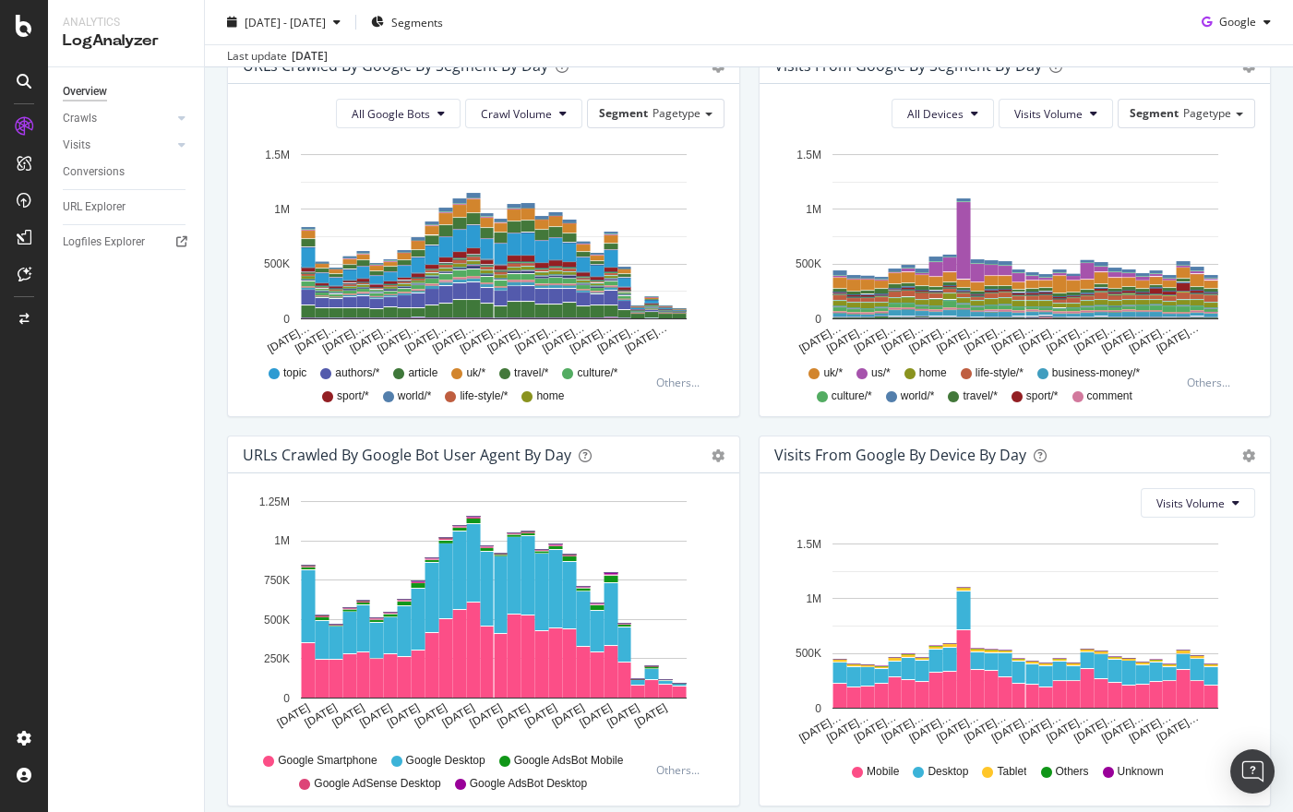
scroll to position [661, 0]
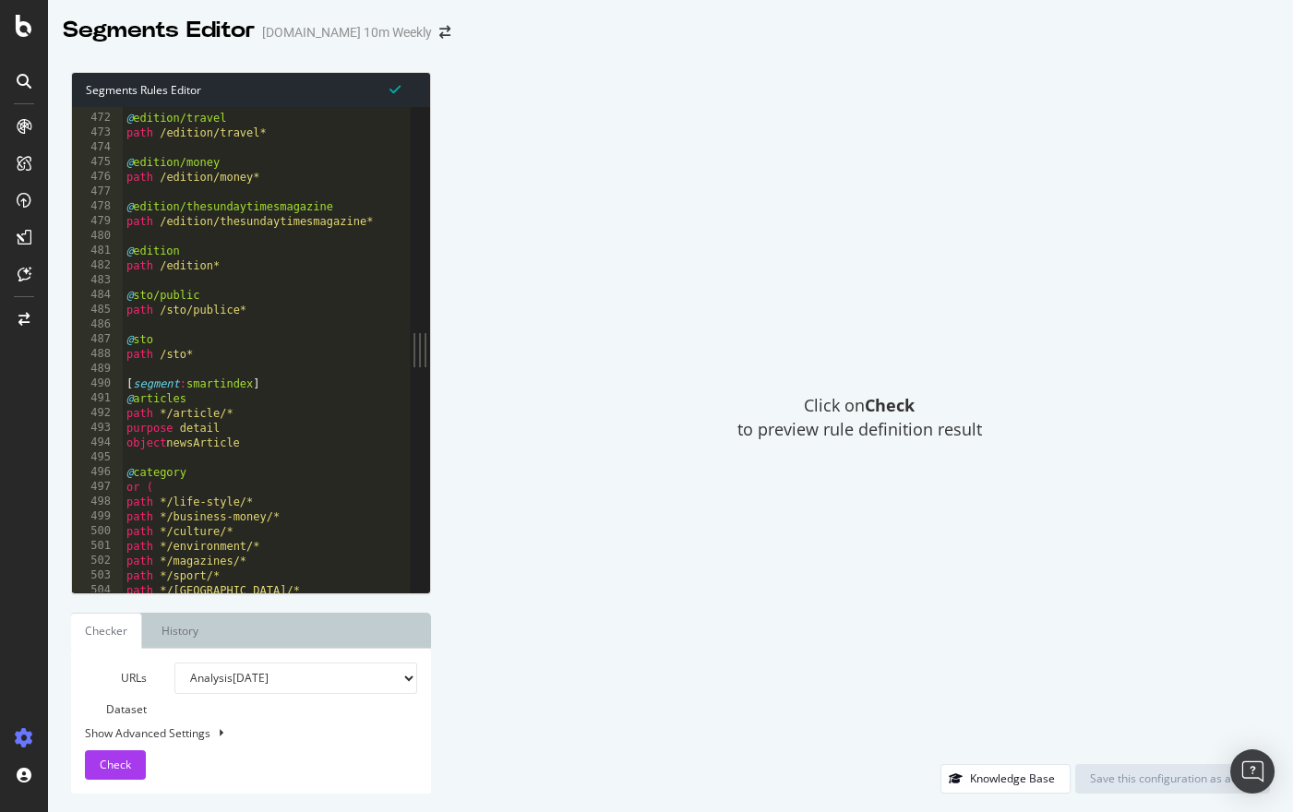
scroll to position [6953, 0]
click at [192, 413] on div "@ edition/travel path /edition/travel* @ edition/money path /edition/money* @ e…" at bounding box center [312, 354] width 379 height 516
click at [151, 402] on div "@ edition/travel path /edition/travel* @ edition/money path /edition/money* @ e…" at bounding box center [312, 354] width 379 height 516
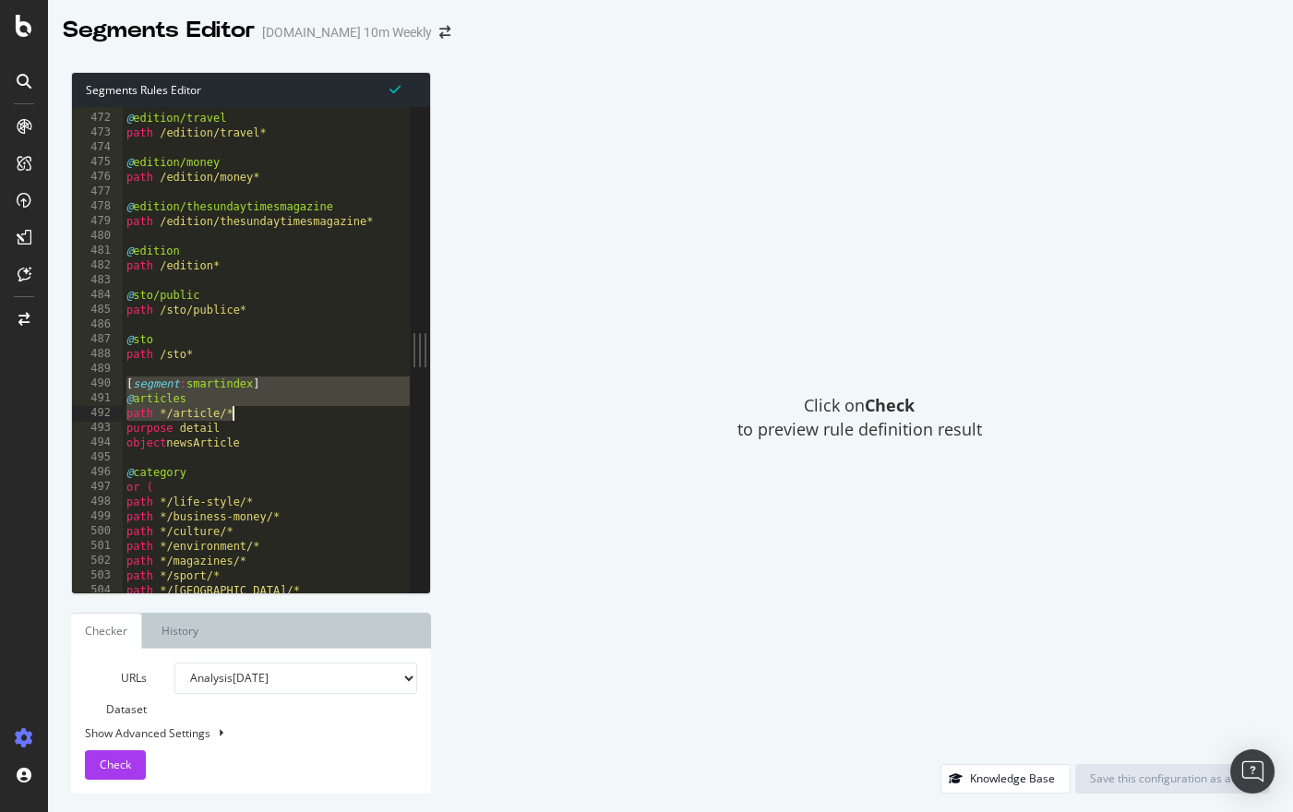
drag, startPoint x: 128, startPoint y: 383, endPoint x: 257, endPoint y: 410, distance: 131.1
click at [257, 410] on div "@ edition/travel path /edition/travel* @ edition/money path /edition/money* @ e…" at bounding box center [312, 354] width 379 height 516
type textarea "path */article/*"
drag, startPoint x: 238, startPoint y: 414, endPoint x: 161, endPoint y: 414, distance: 77.6
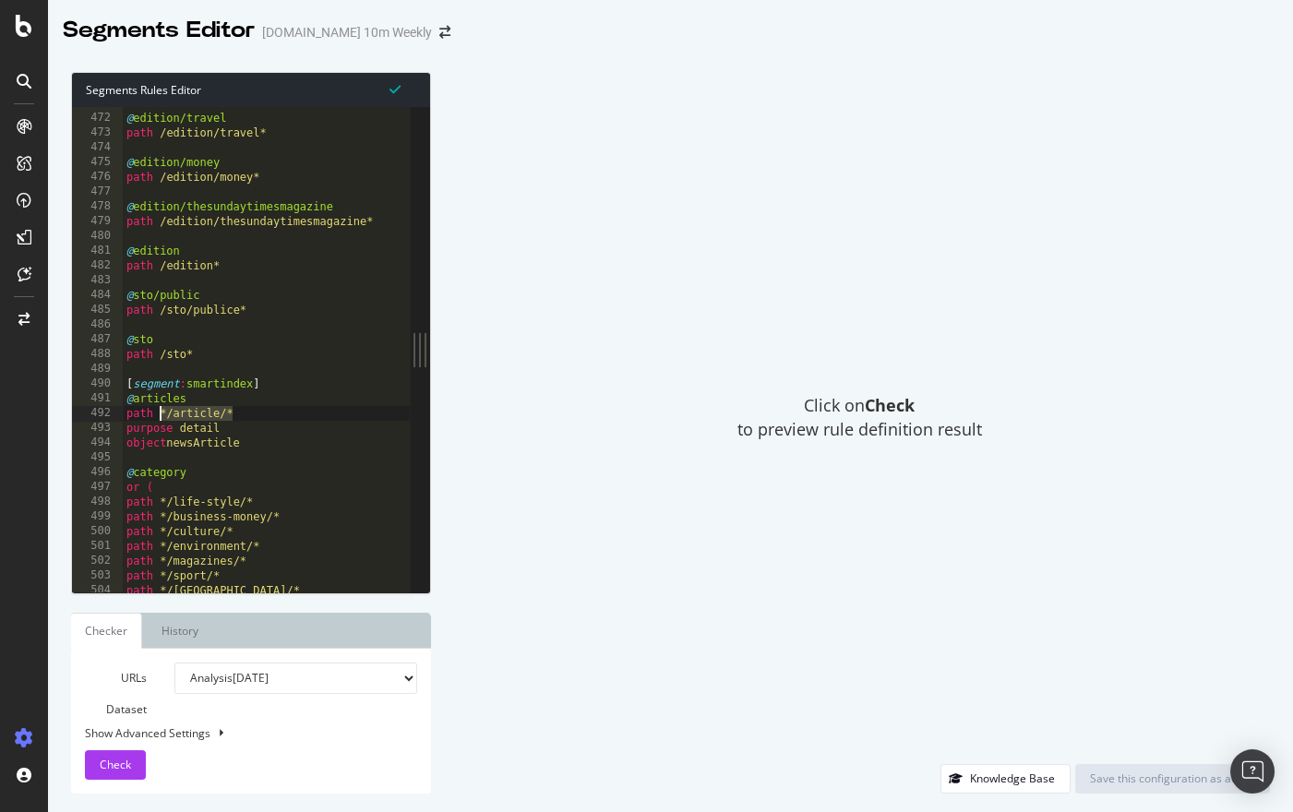
click at [161, 414] on div "@ edition/travel path /edition/travel* @ edition/money path /edition/money* @ e…" at bounding box center [312, 354] width 379 height 516
click at [187, 465] on div "@ edition/travel path /edition/travel* @ edition/money path /edition/money* @ e…" at bounding box center [312, 354] width 379 height 516
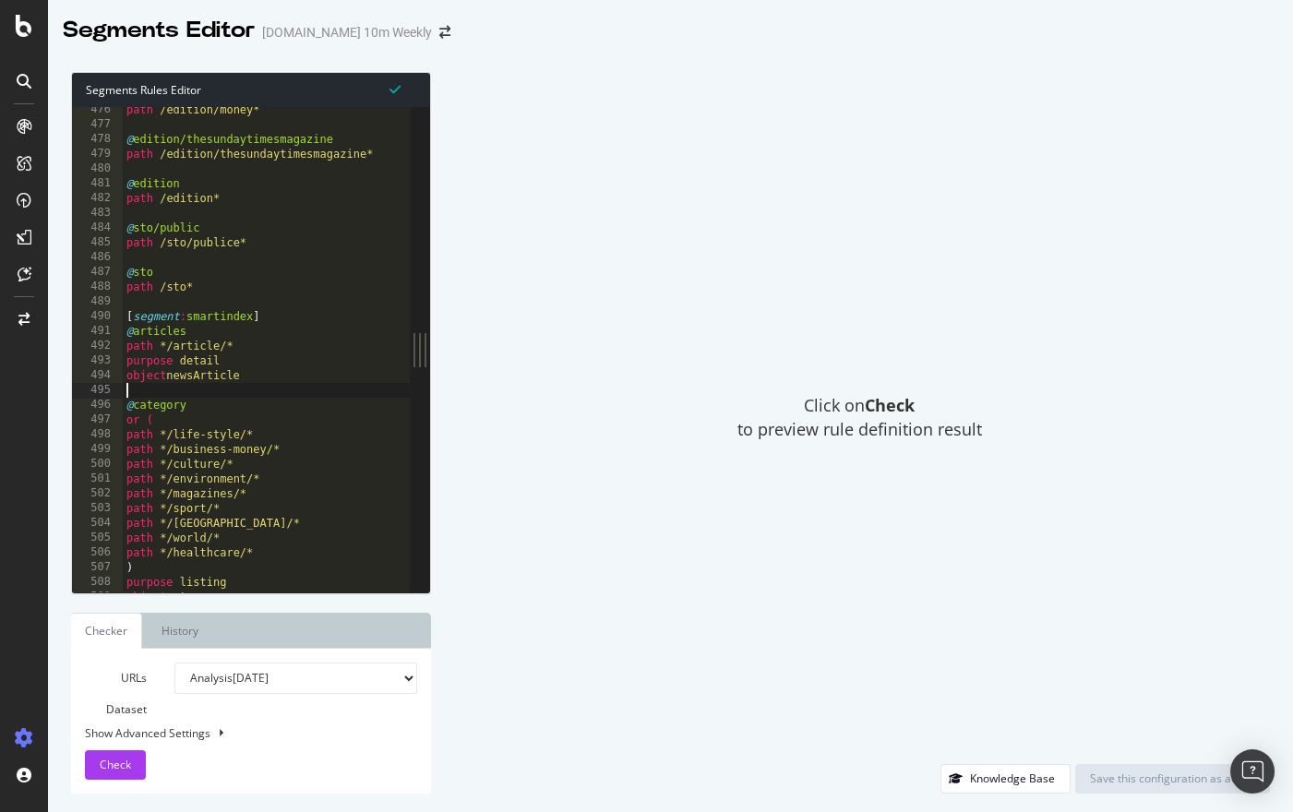
scroll to position [7021, 0]
drag, startPoint x: 161, startPoint y: 346, endPoint x: 234, endPoint y: 342, distance: 73.9
click at [234, 342] on div "path /edition/money* @ edition/thesundaytimesmagazine path /edition/thesundayti…" at bounding box center [312, 360] width 379 height 516
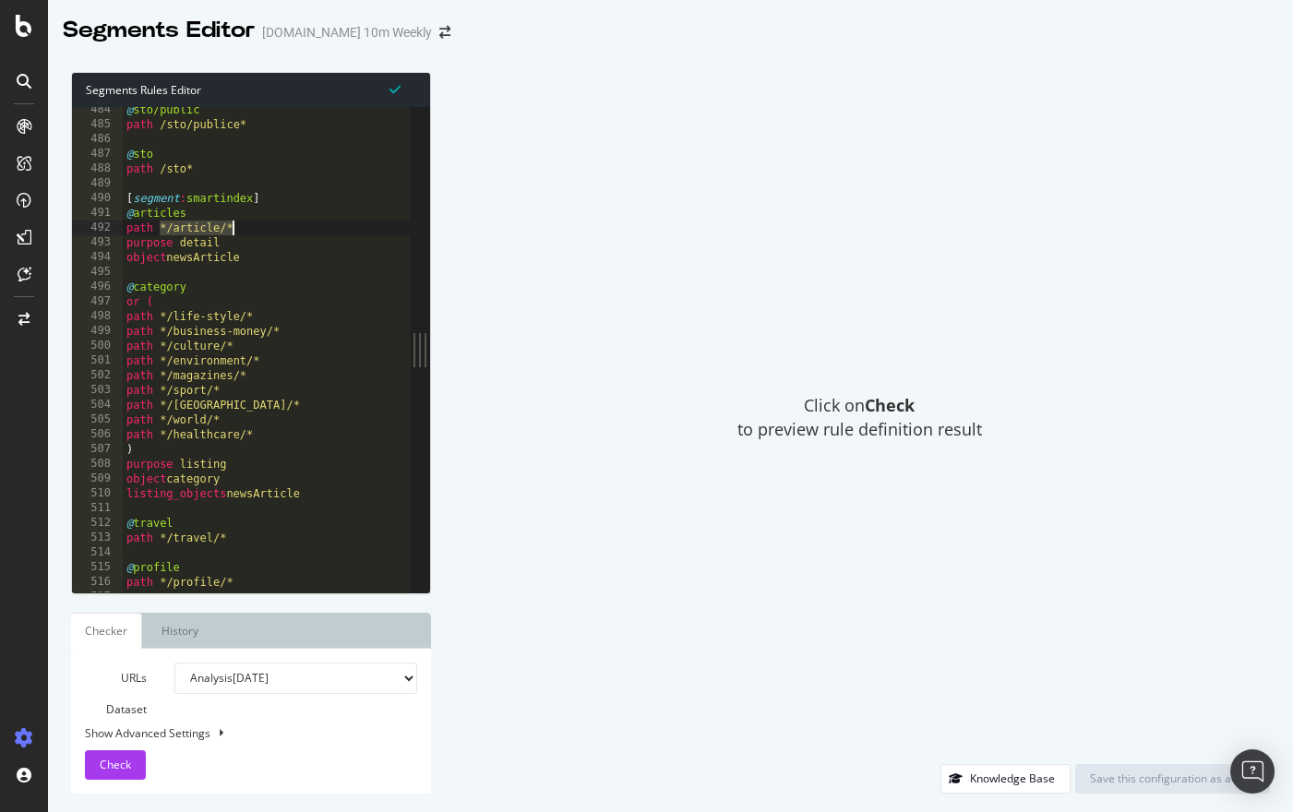
scroll to position [7140, 0]
click at [162, 226] on div "@ sto/public path /sto/publice* @ sto path /sto* [ segment : smartindex ] @ art…" at bounding box center [312, 360] width 379 height 516
drag, startPoint x: 159, startPoint y: 225, endPoint x: 234, endPoint y: 230, distance: 75.8
click at [234, 230] on div "@ sto/public path /sto/publice* @ sto path /sto* [ segment : smartindex ] @ art…" at bounding box center [312, 360] width 379 height 516
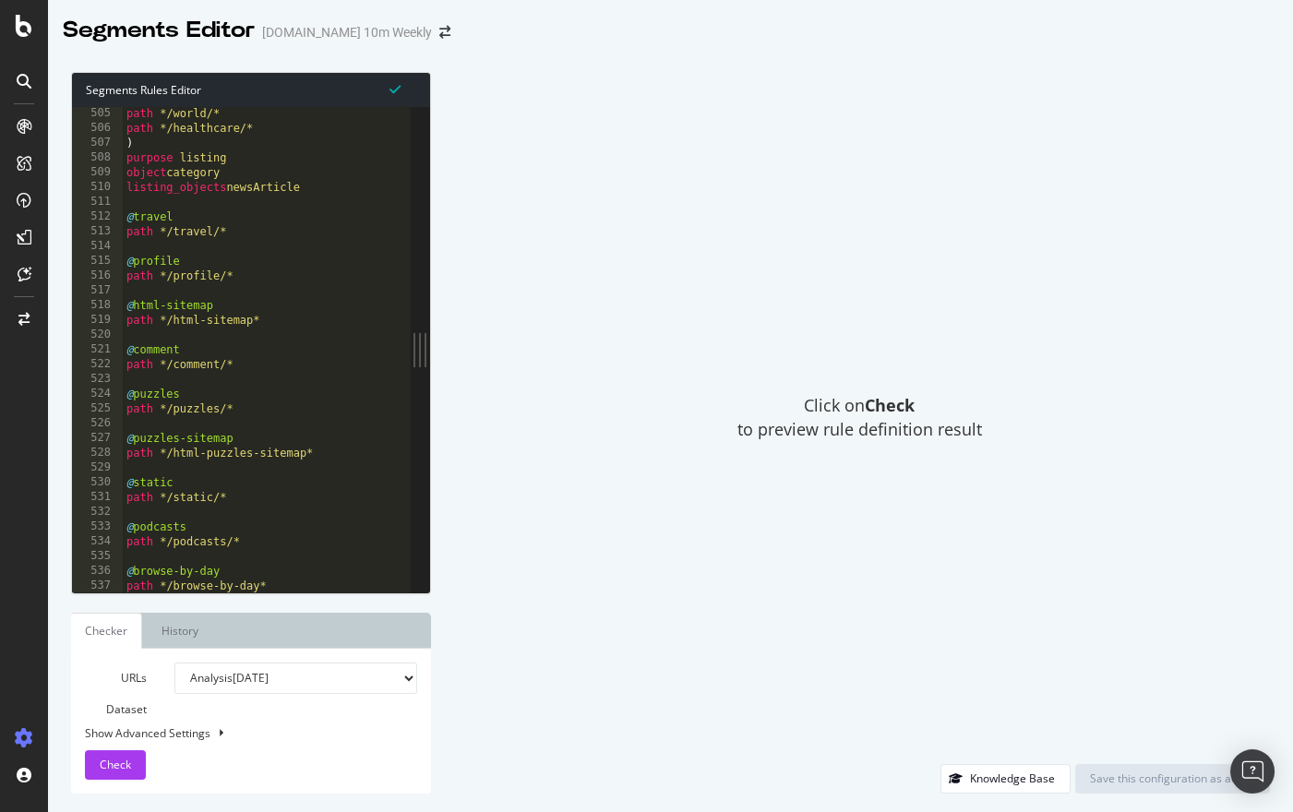
scroll to position [7445, 0]
click at [162, 194] on div "path */world/* path */healthcare/* ) purpose listing object category listing_ob…" at bounding box center [312, 364] width 379 height 516
type textarea "listing_objects newsArticle"
click at [152, 202] on div "path */world/* path */healthcare/* ) purpose listing object category listing_ob…" at bounding box center [312, 364] width 379 height 516
